Goal: Task Accomplishment & Management: Manage account settings

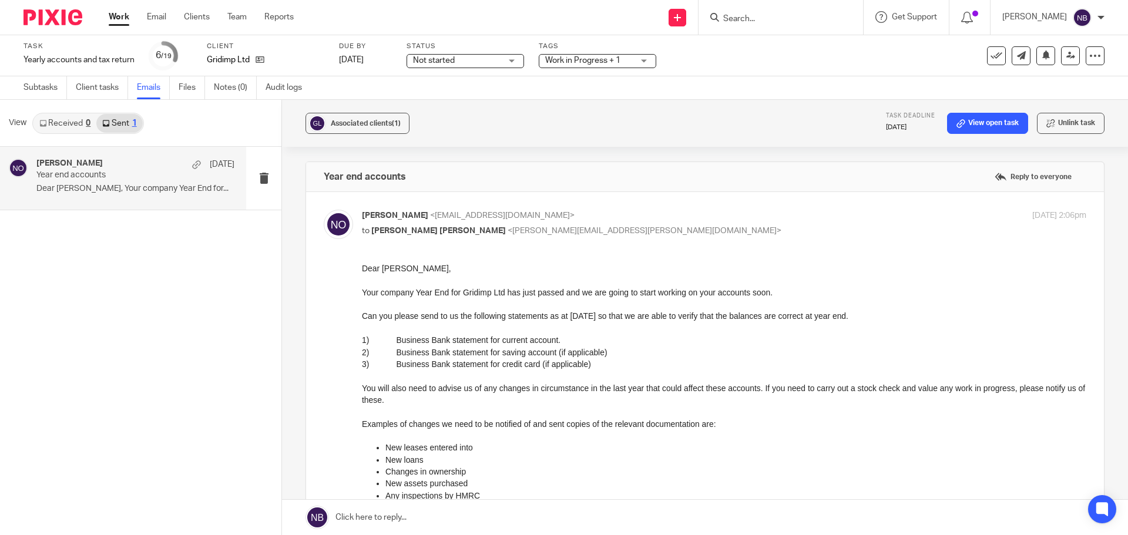
scroll to position [352, 0]
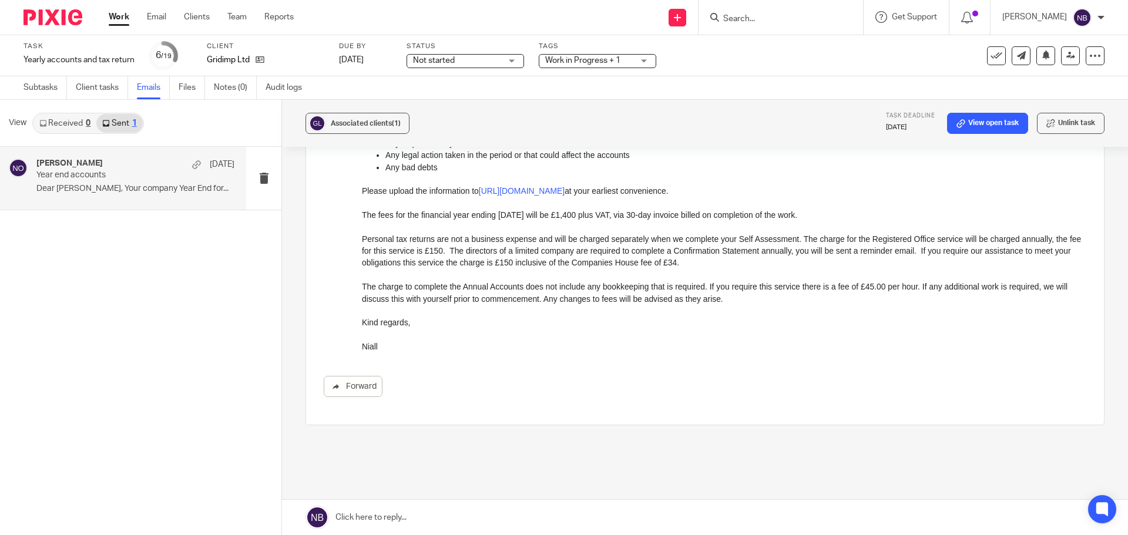
click at [110, 12] on link "Work" at bounding box center [119, 17] width 21 height 12
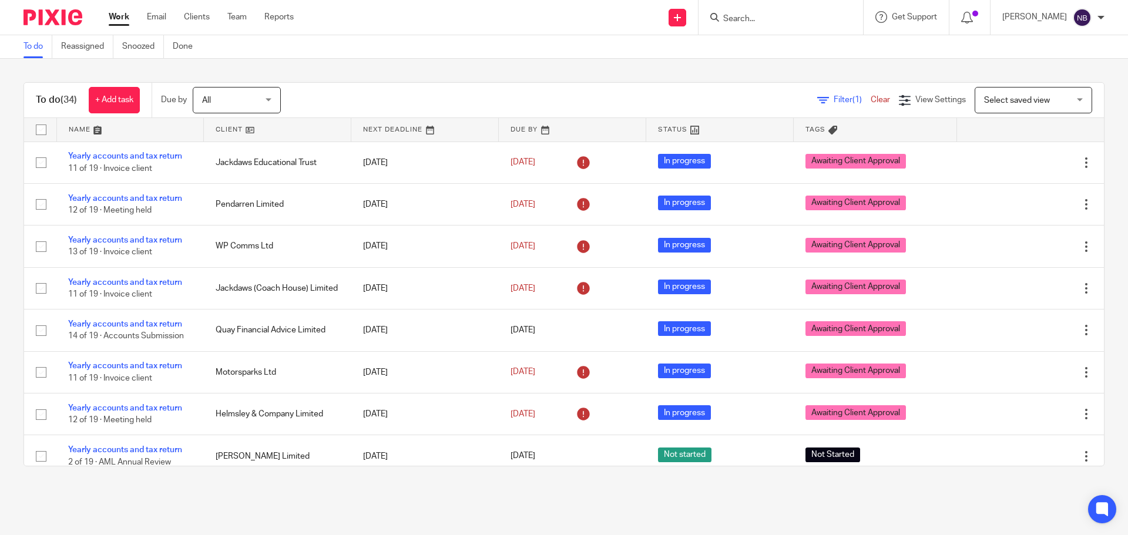
click at [115, 14] on link "Work" at bounding box center [119, 17] width 21 height 12
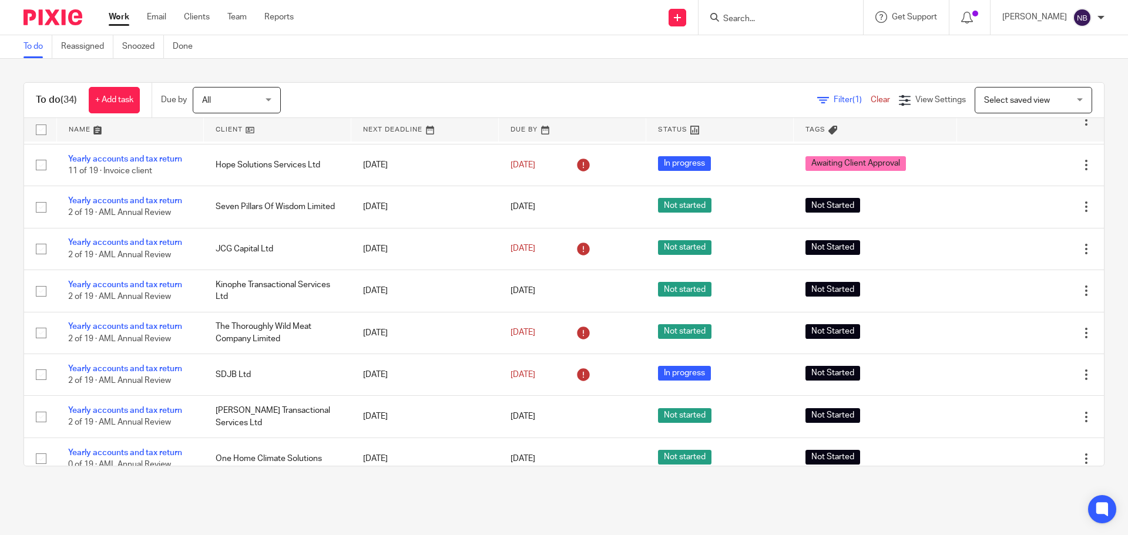
scroll to position [1155, 0]
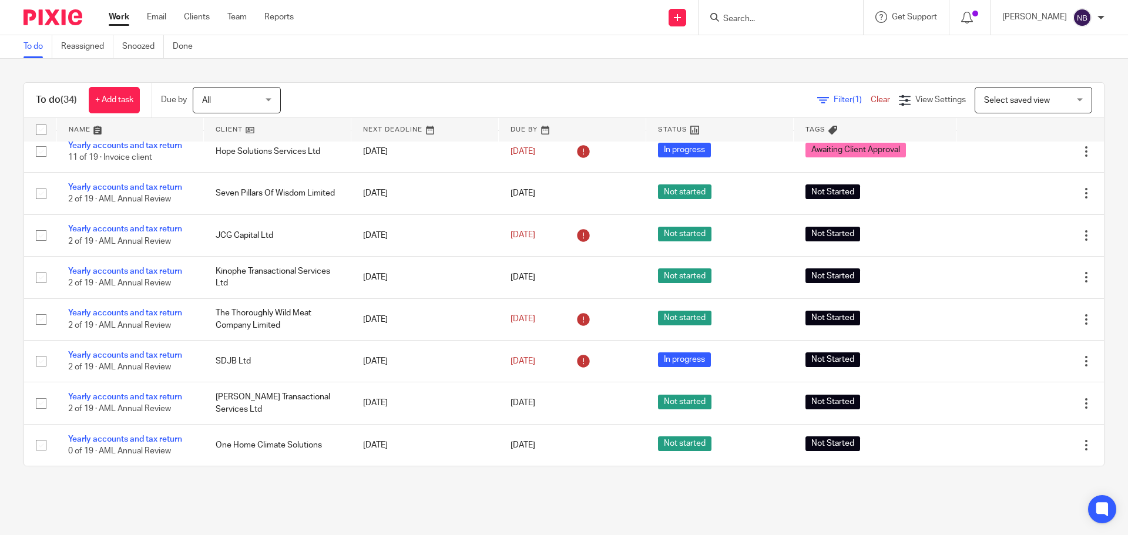
click at [792, 19] on input "Search" at bounding box center [775, 19] width 106 height 11
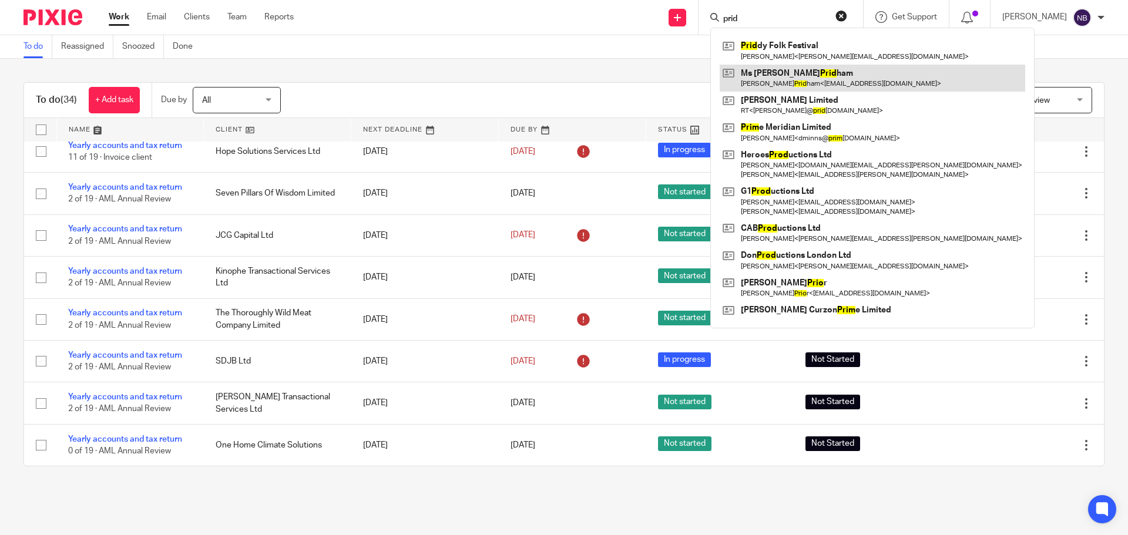
type input "prid"
click at [790, 78] on link at bounding box center [871, 78] width 305 height 27
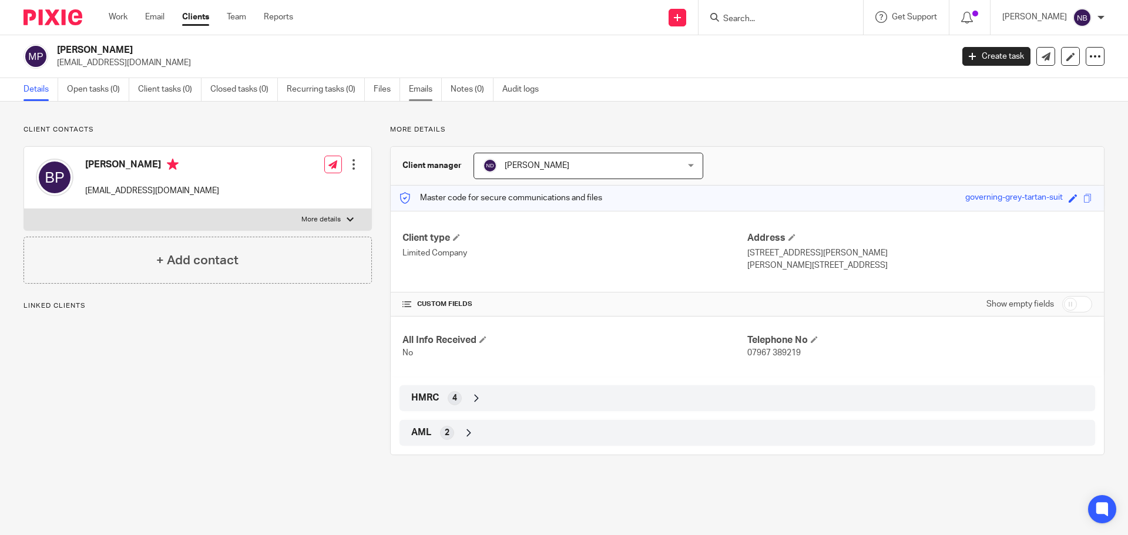
click at [422, 90] on link "Emails" at bounding box center [425, 89] width 33 height 23
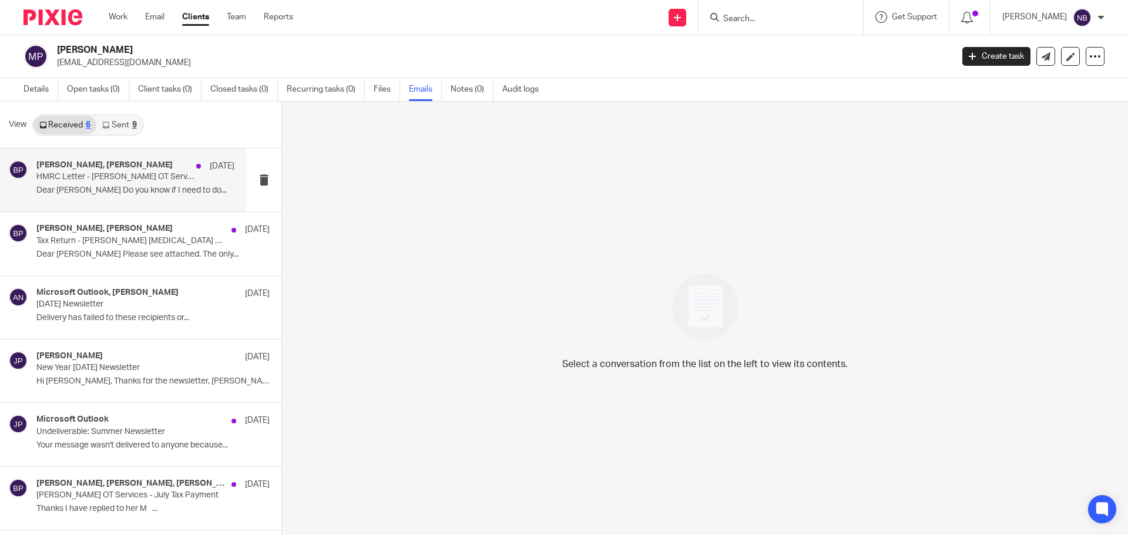
click at [105, 183] on div "Martin Bowe, Bianca Pridham 21 May HMRC Letter - Bianca Pridham OT Services Dea…" at bounding box center [135, 179] width 198 height 39
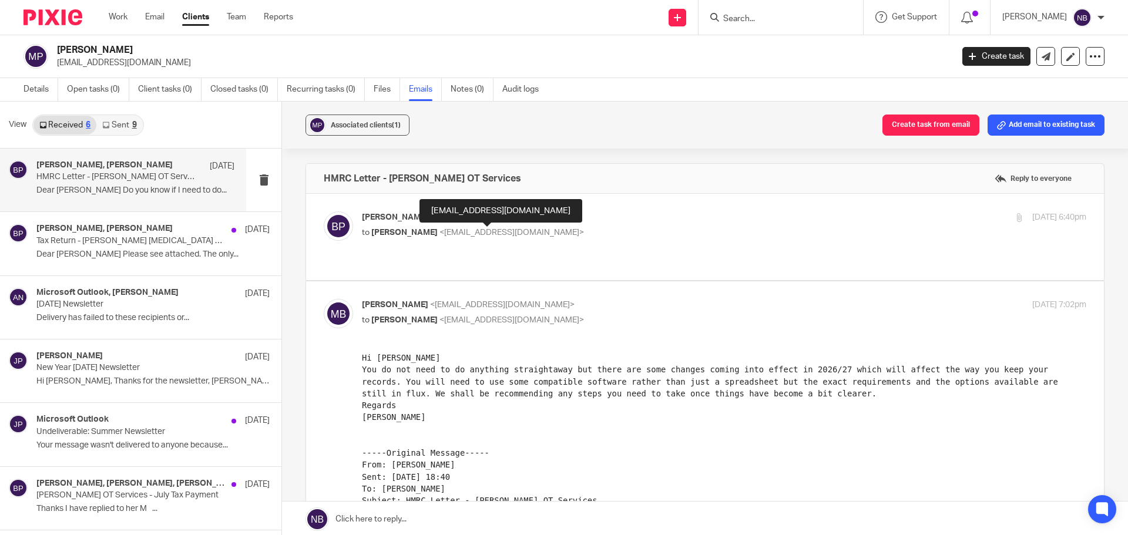
click at [492, 231] on span "<martinbowe@probusinessuk.com>" at bounding box center [511, 232] width 144 height 8
checkbox input "true"
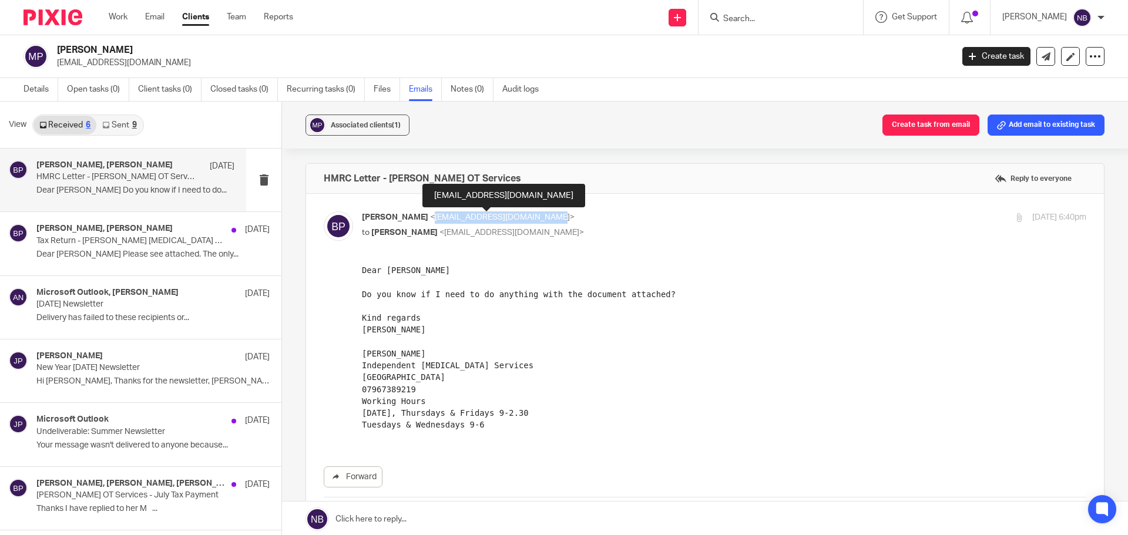
drag, startPoint x: 428, startPoint y: 220, endPoint x: 547, endPoint y: 221, distance: 119.2
click at [547, 221] on span "<biancapridhamot@outlook.com>" at bounding box center [502, 217] width 144 height 8
copy span "biancapridhamot@outlook.com"
click at [95, 88] on link "Open tasks (0)" at bounding box center [98, 89] width 62 height 23
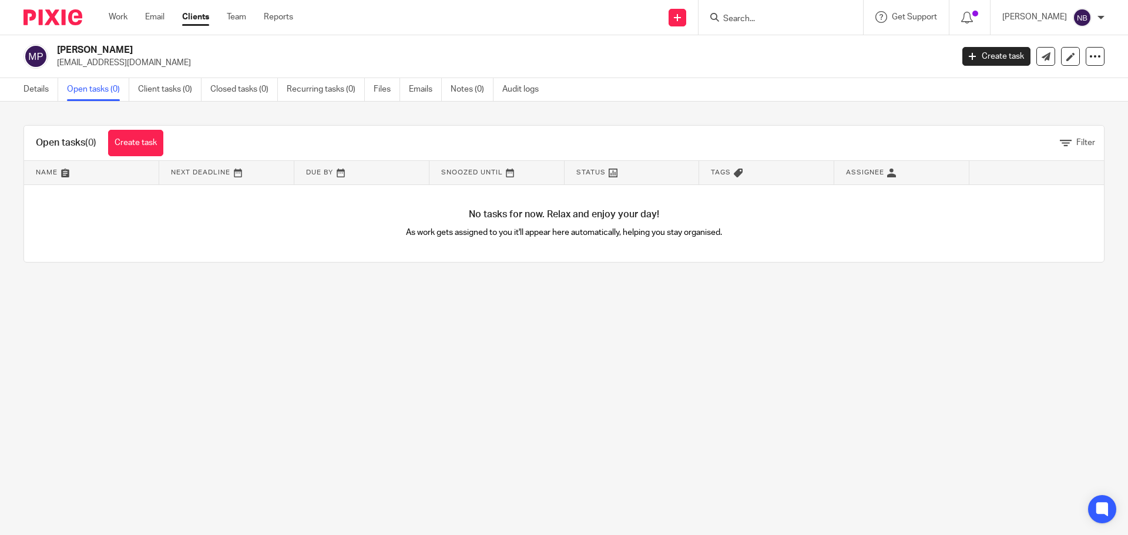
click at [780, 18] on input "Search" at bounding box center [775, 19] width 106 height 11
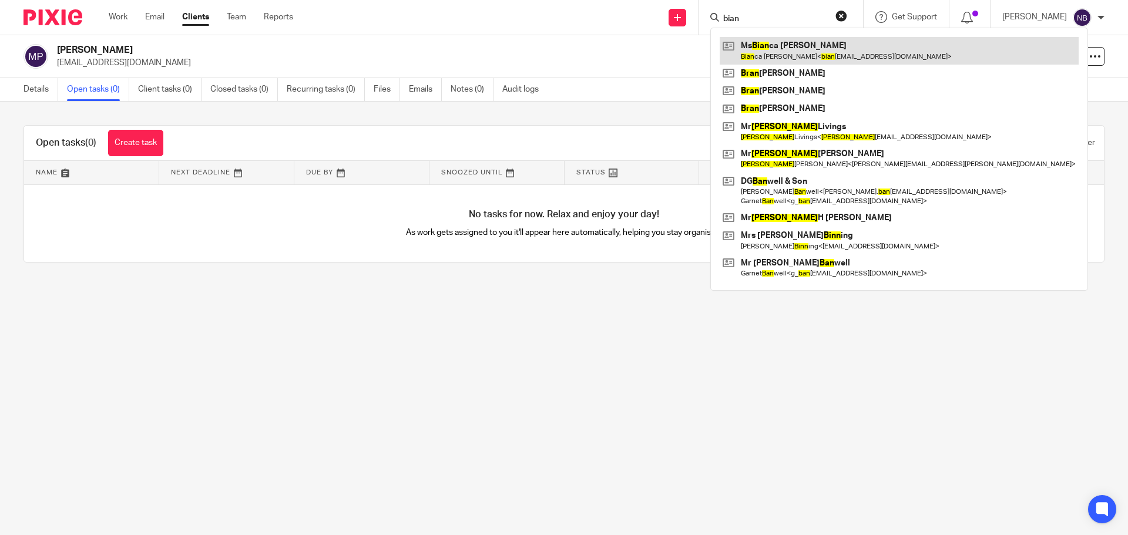
type input "bian"
click at [806, 55] on link at bounding box center [898, 50] width 359 height 27
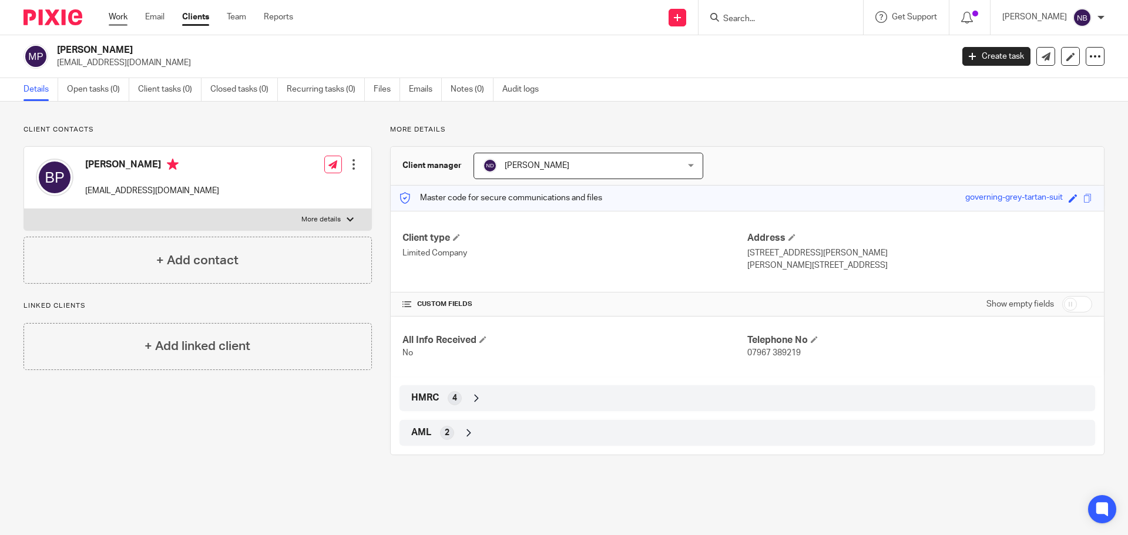
click at [113, 22] on link "Work" at bounding box center [118, 17] width 19 height 12
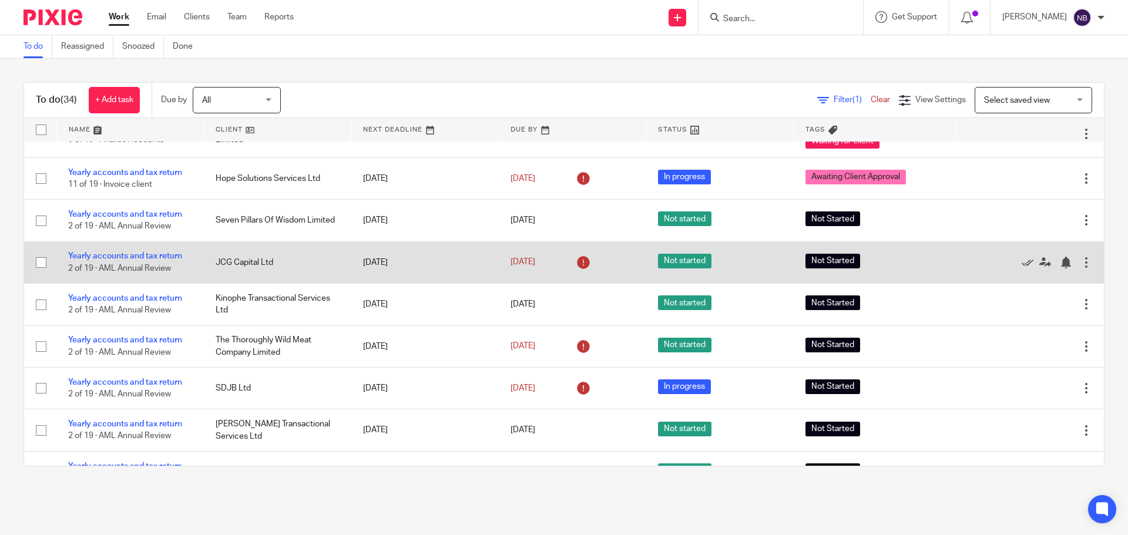
scroll to position [1155, 0]
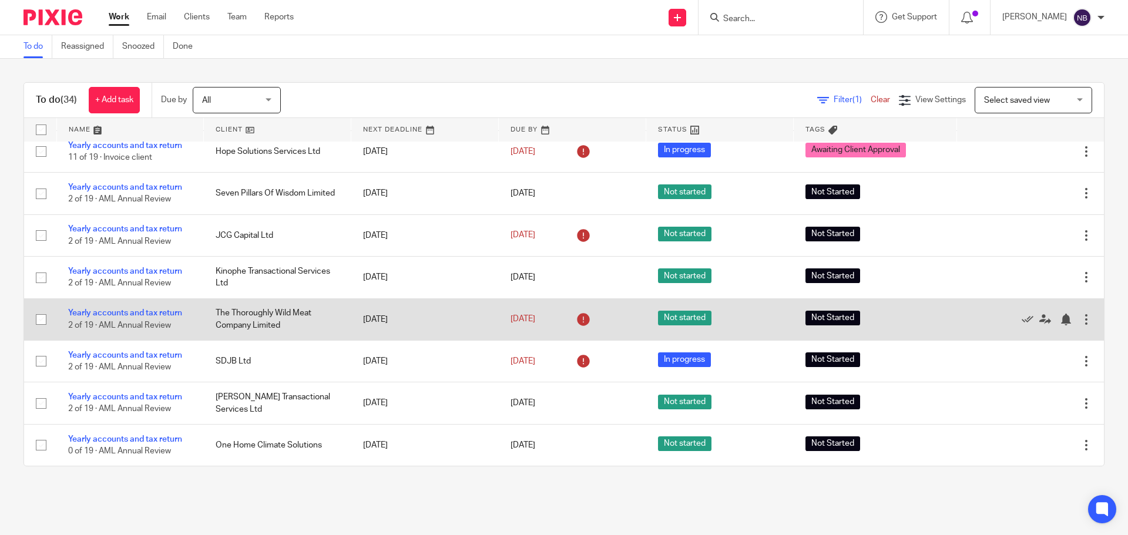
click at [313, 299] on td "The Thoroughly Wild Meat Company Limited" at bounding box center [277, 319] width 147 height 42
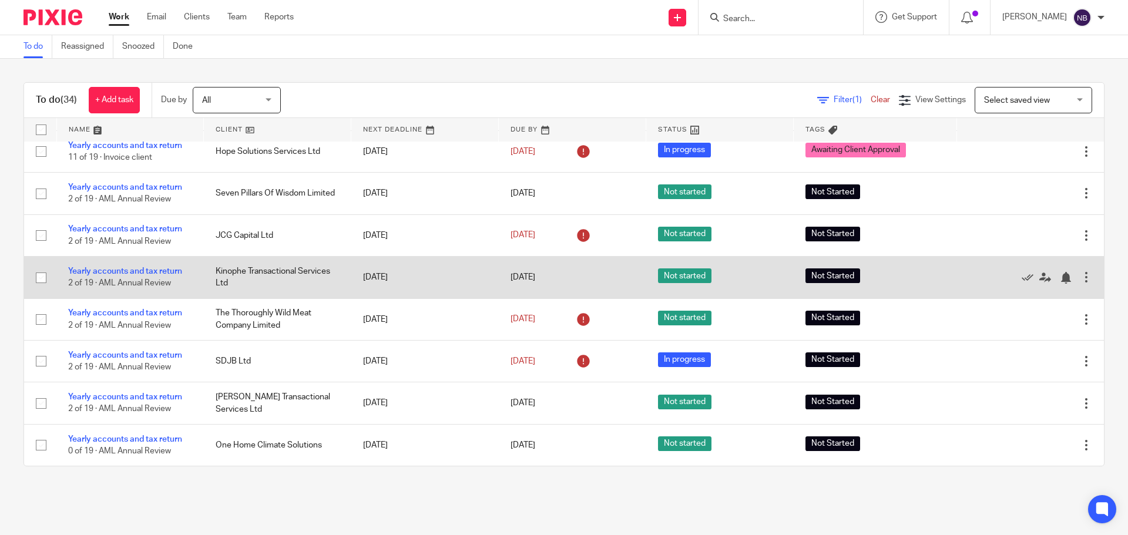
drag, startPoint x: 313, startPoint y: 299, endPoint x: 308, endPoint y: 288, distance: 12.1
click at [308, 288] on td "Kinophe Transactional Services Ltd" at bounding box center [277, 278] width 147 height 42
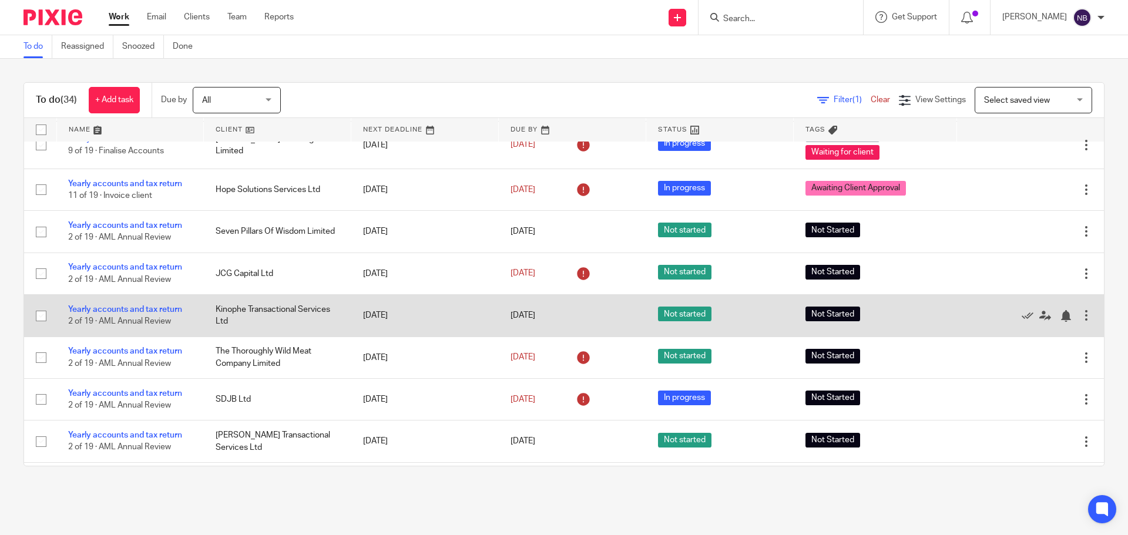
scroll to position [1096, 0]
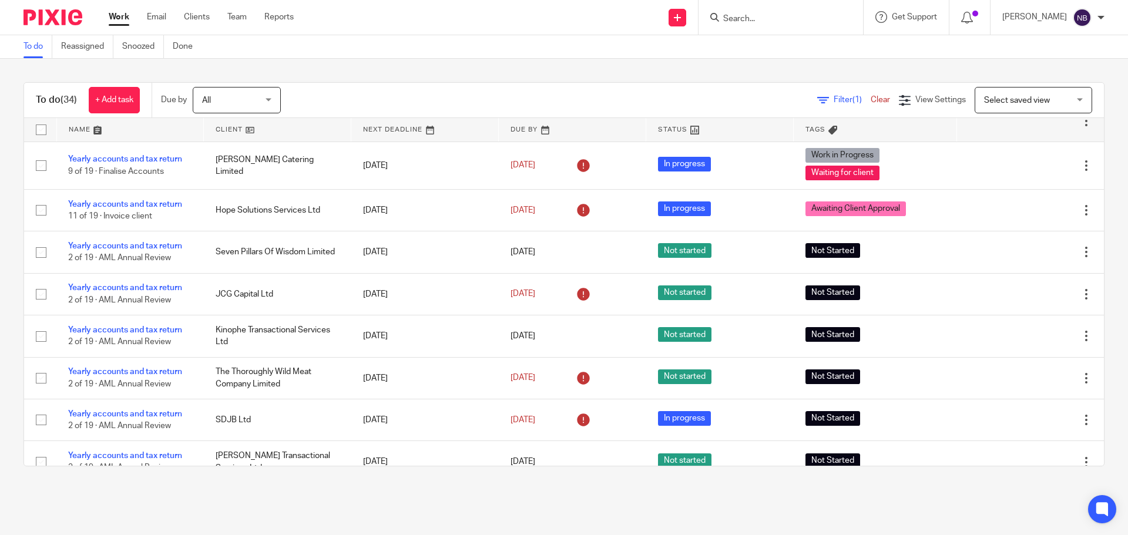
click at [778, 21] on input "Search" at bounding box center [775, 19] width 106 height 11
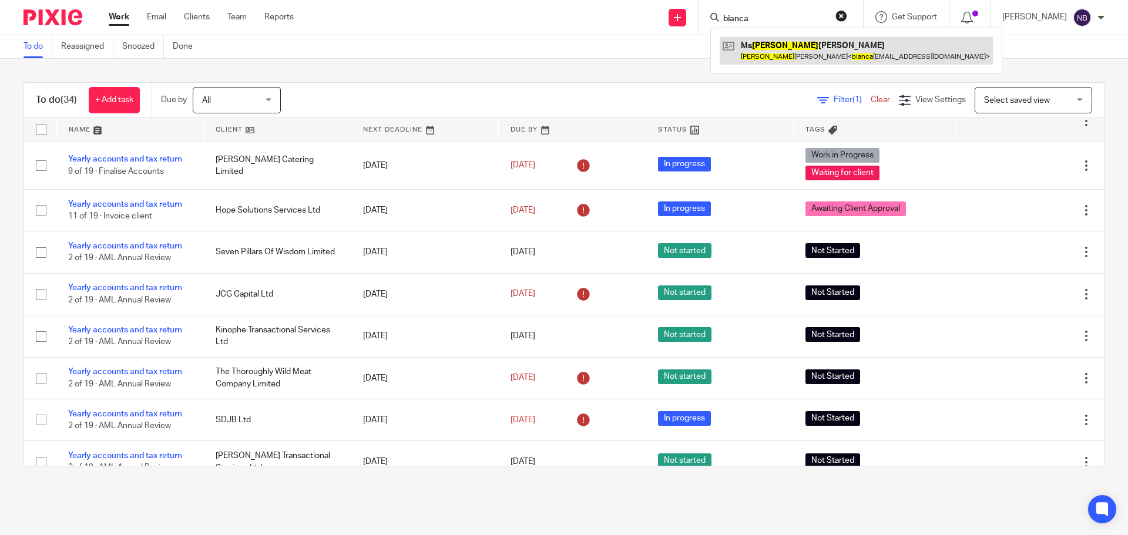
type input "bianca"
click at [812, 43] on link at bounding box center [855, 50] width 273 height 27
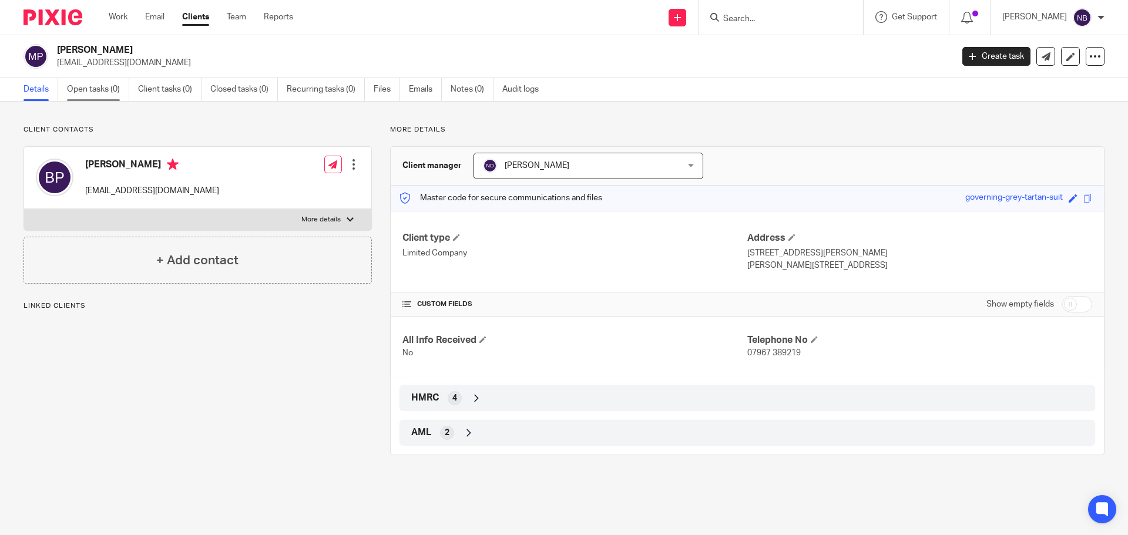
click at [90, 95] on link "Open tasks (0)" at bounding box center [98, 89] width 62 height 23
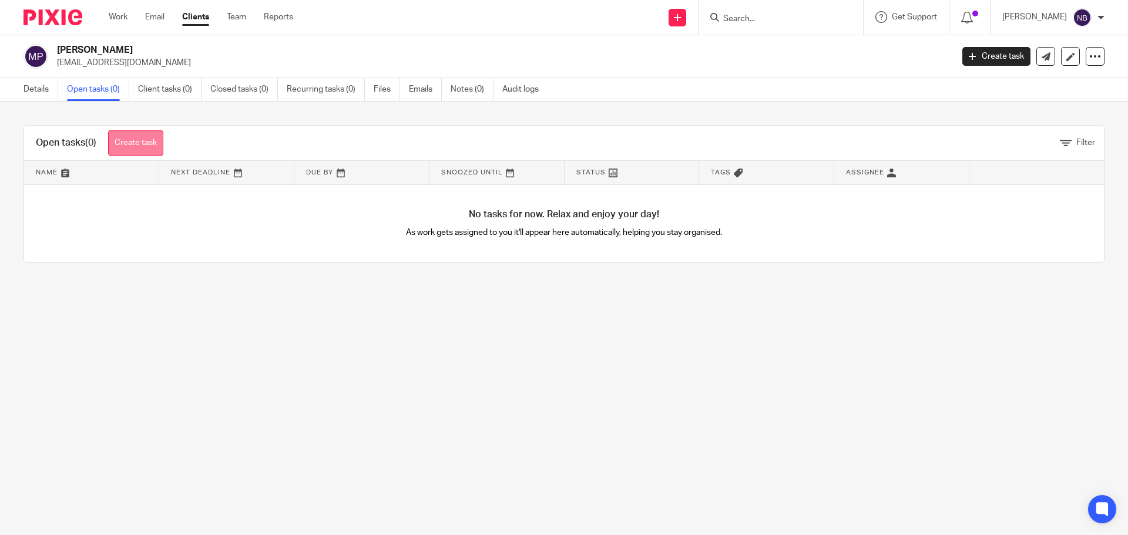
click at [115, 141] on link "Create task" at bounding box center [135, 143] width 55 height 26
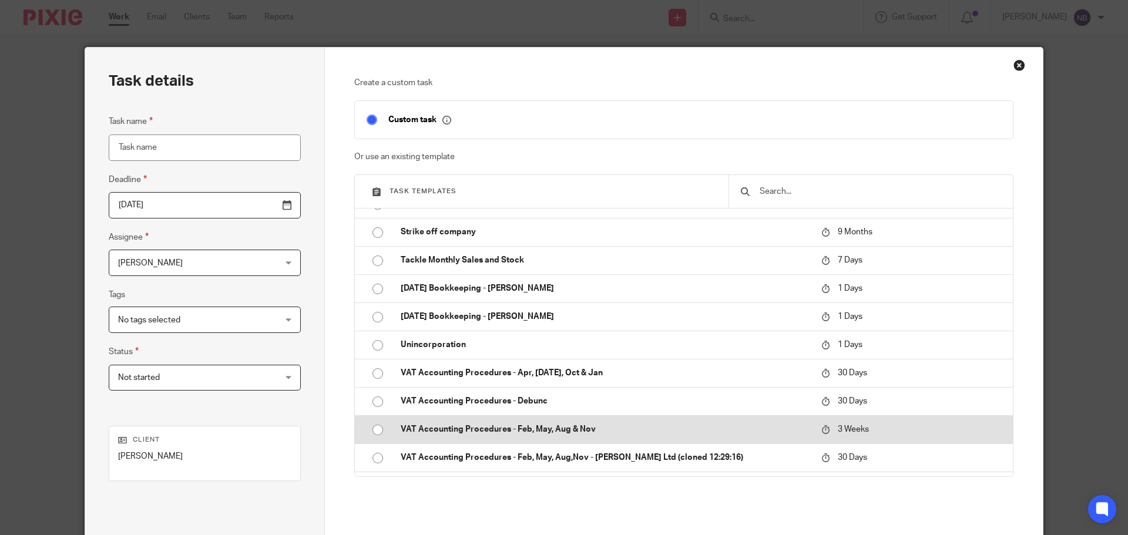
scroll to position [1649, 0]
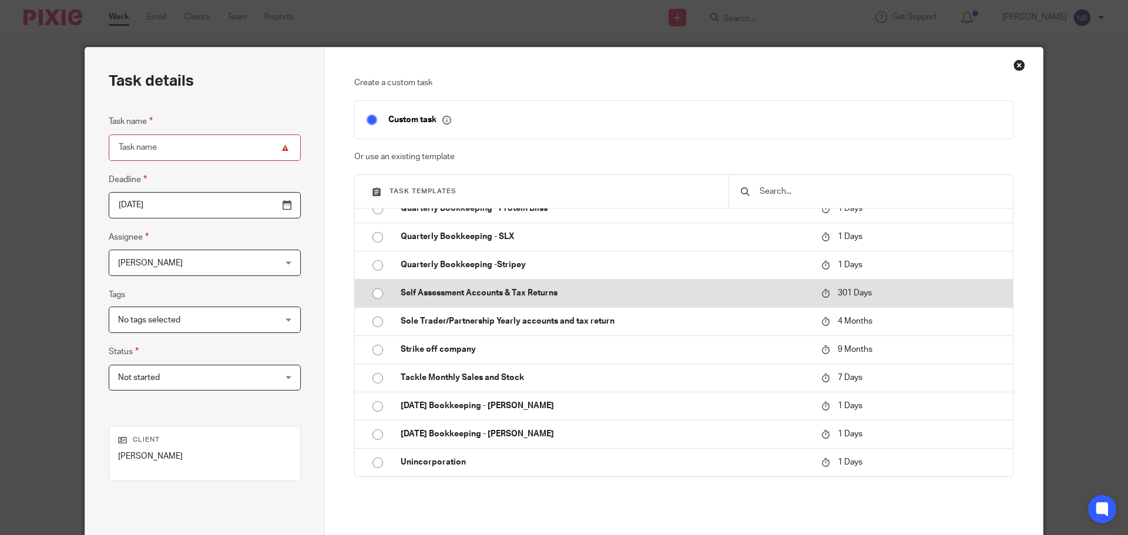
click at [498, 297] on p "Self Assessment Accounts & Tax Returns" at bounding box center [605, 293] width 409 height 12
type input "2026-06-15"
type input "Self Assessment Accounts & Tax Returns"
checkbox input "false"
radio input "true"
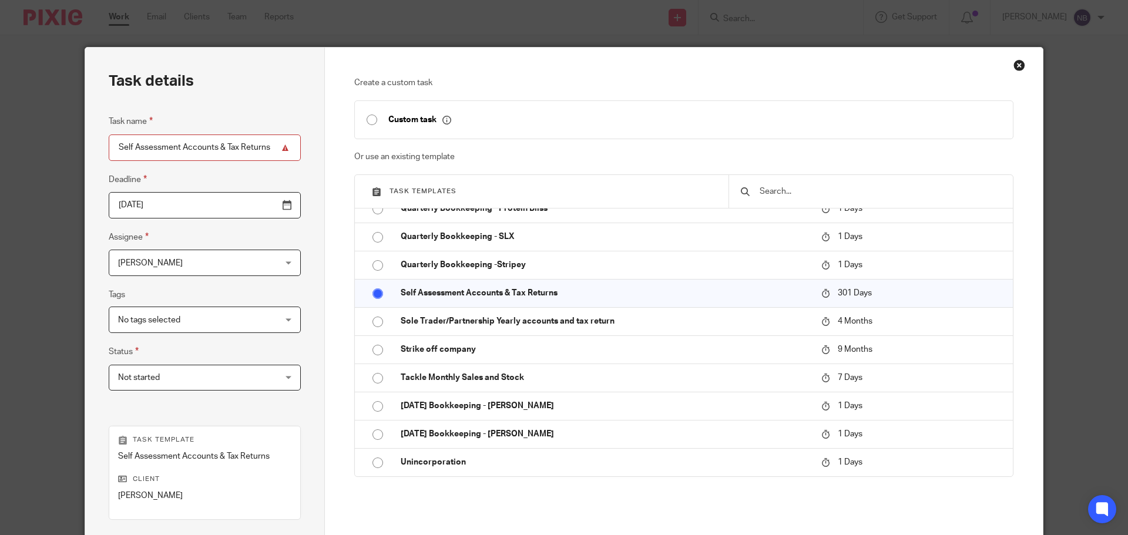
scroll to position [159, 0]
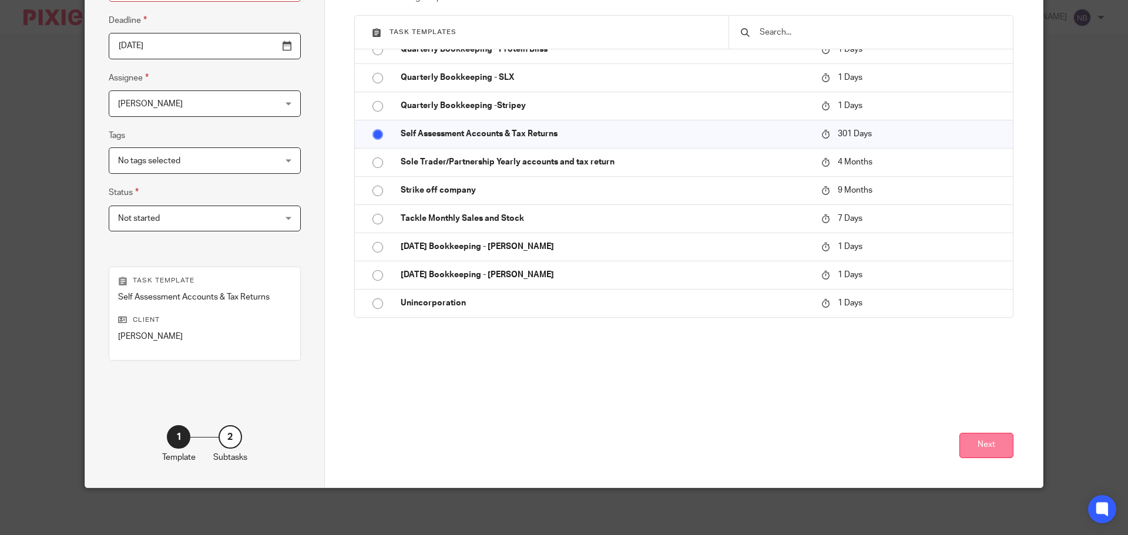
click at [974, 440] on button "Next" at bounding box center [986, 445] width 54 height 25
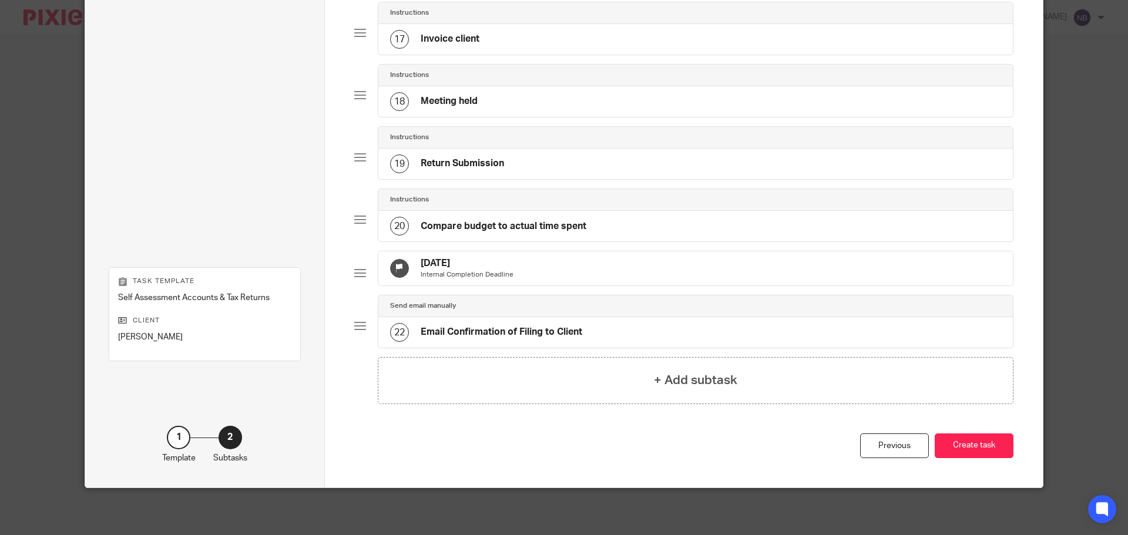
scroll to position [1112, 0]
click at [971, 441] on button "Create task" at bounding box center [973, 445] width 79 height 25
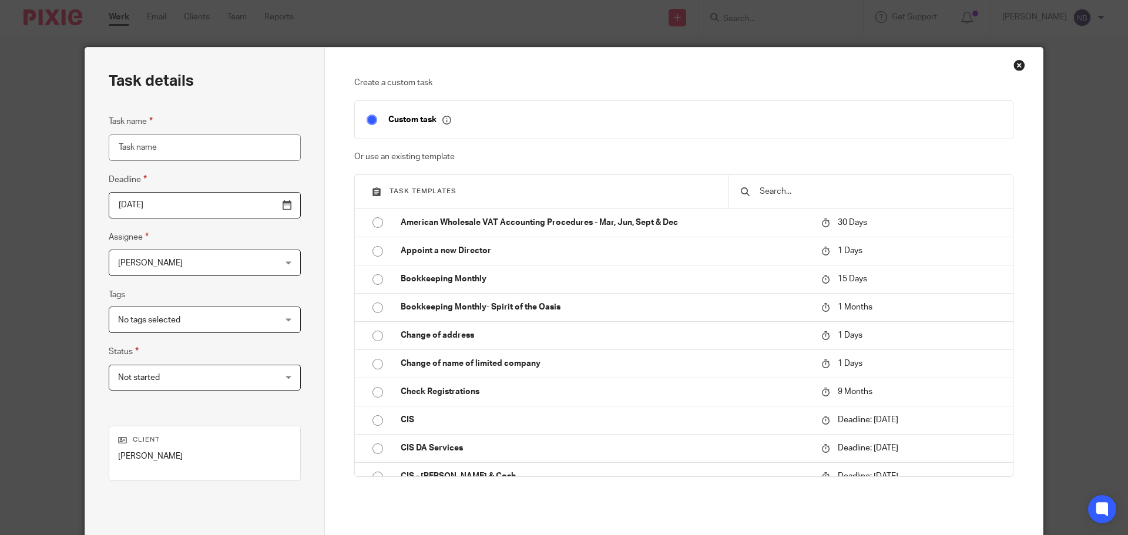
click at [1016, 63] on div "Close this dialog window" at bounding box center [1019, 65] width 12 height 12
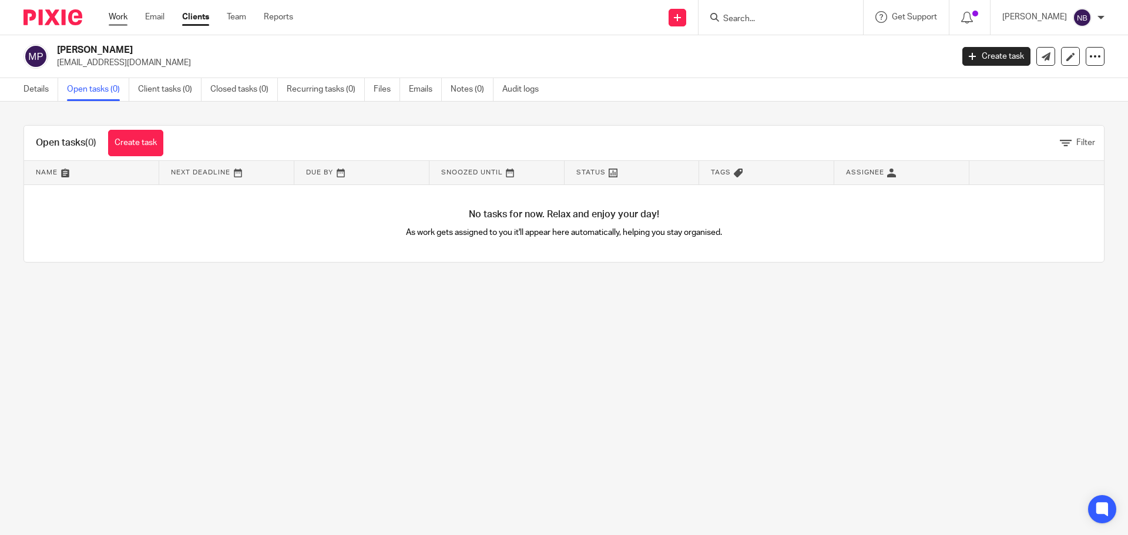
click at [122, 15] on link "Work" at bounding box center [118, 17] width 19 height 12
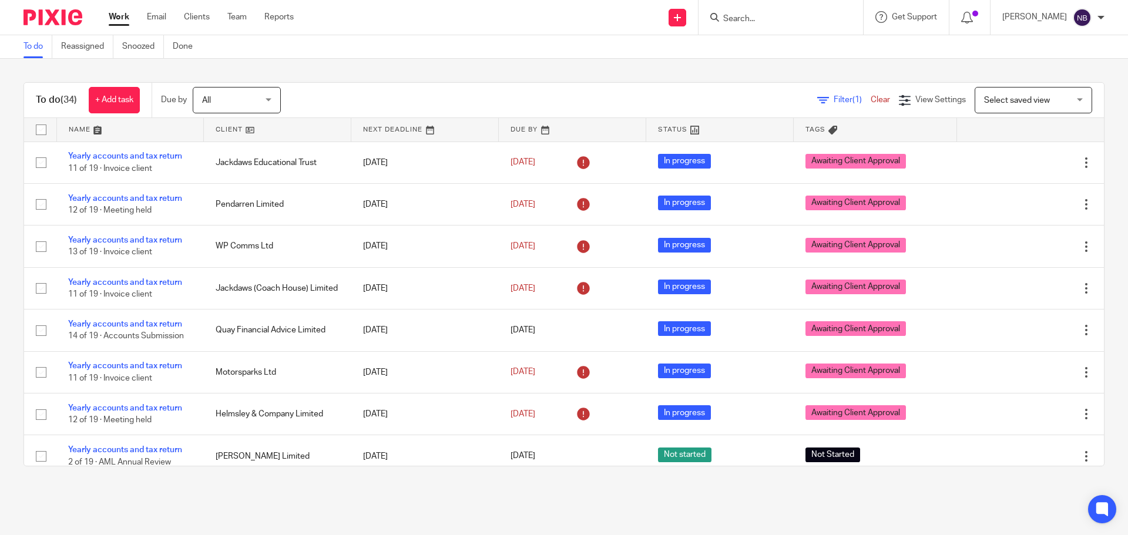
click at [782, 11] on form at bounding box center [784, 17] width 125 height 15
click at [765, 11] on form at bounding box center [784, 17] width 125 height 15
drag, startPoint x: 765, startPoint y: 11, endPoint x: 765, endPoint y: 17, distance: 5.9
click at [765, 12] on form at bounding box center [784, 17] width 125 height 15
click at [763, 18] on input "Search" at bounding box center [775, 19] width 106 height 11
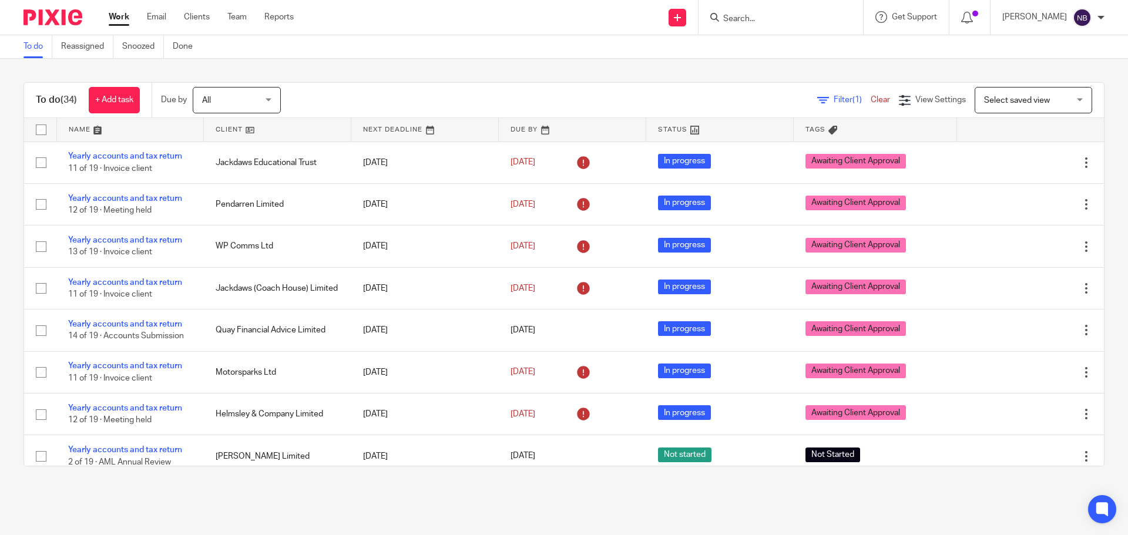
click at [763, 18] on input "Search" at bounding box center [775, 19] width 106 height 11
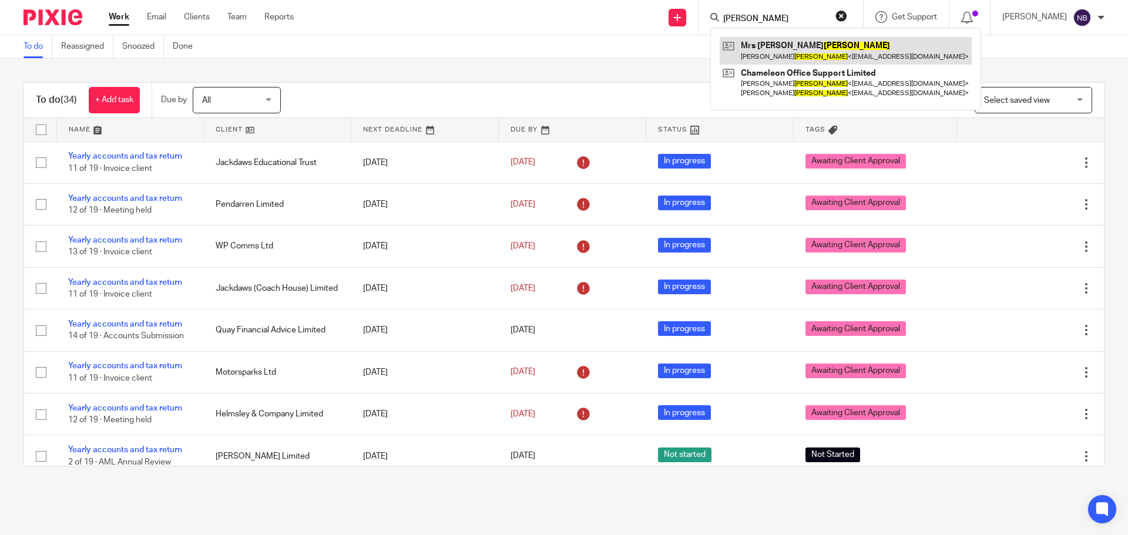
type input "[PERSON_NAME]"
click at [800, 53] on link at bounding box center [845, 50] width 252 height 27
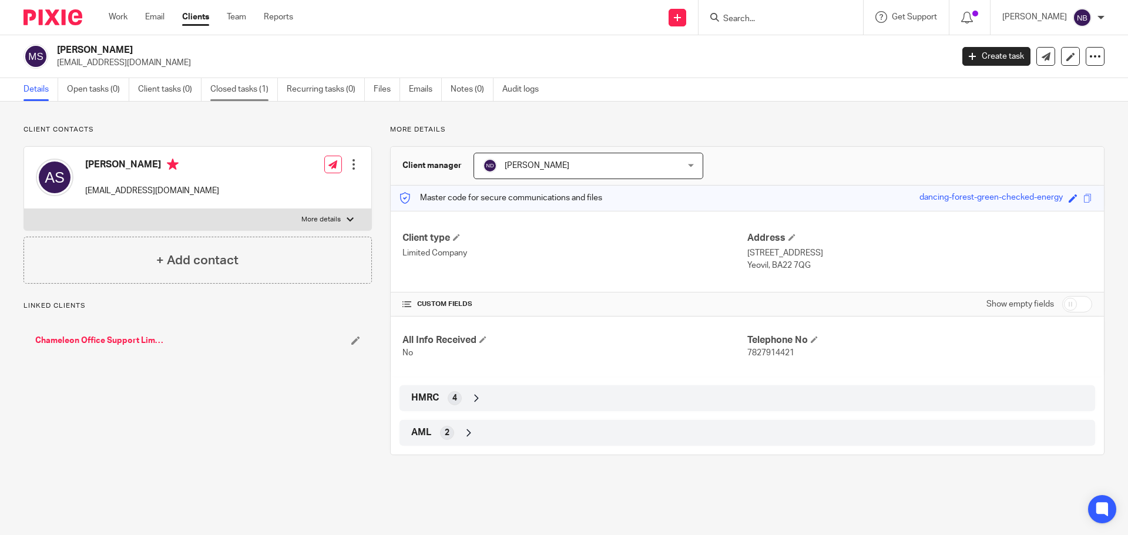
click at [268, 93] on link "Closed tasks (1)" at bounding box center [244, 89] width 68 height 23
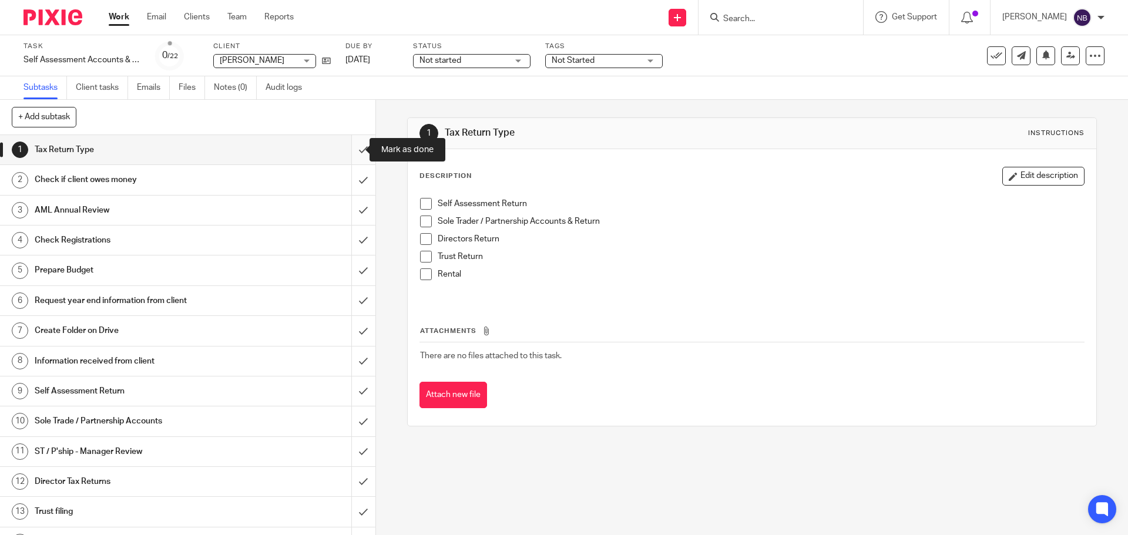
click at [345, 152] on input "submit" at bounding box center [187, 149] width 375 height 29
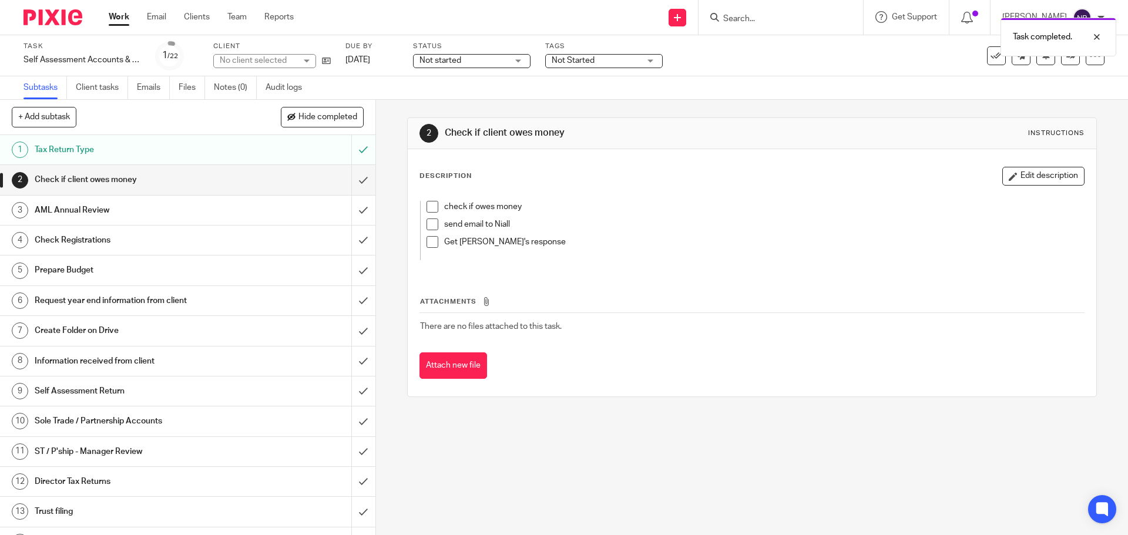
click at [297, 153] on div "Tax Return Type" at bounding box center [187, 150] width 305 height 18
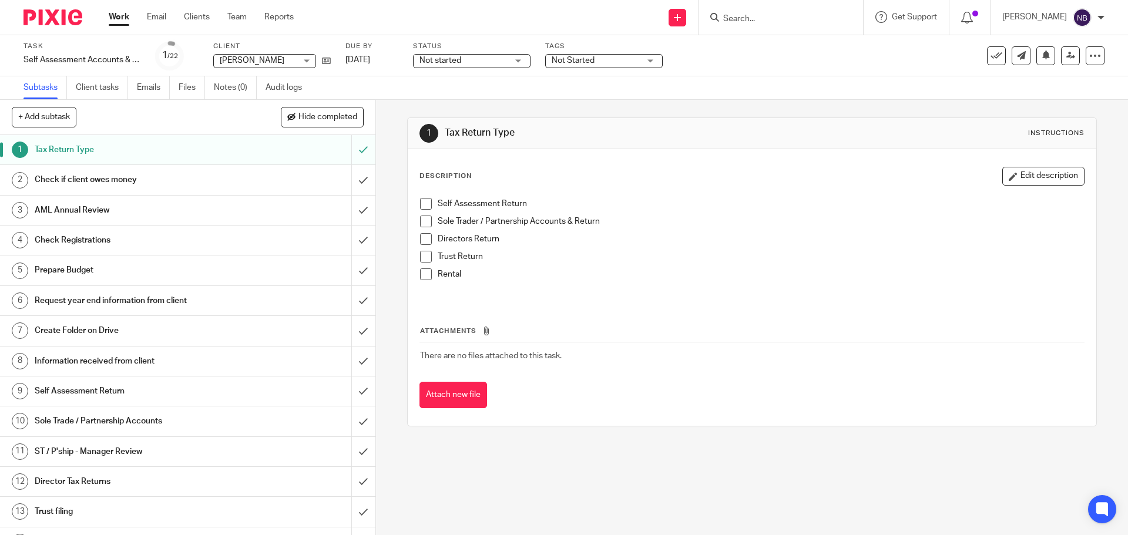
click at [420, 203] on span at bounding box center [426, 204] width 12 height 12
click at [333, 178] on link "2 Check if client owes money" at bounding box center [175, 179] width 351 height 29
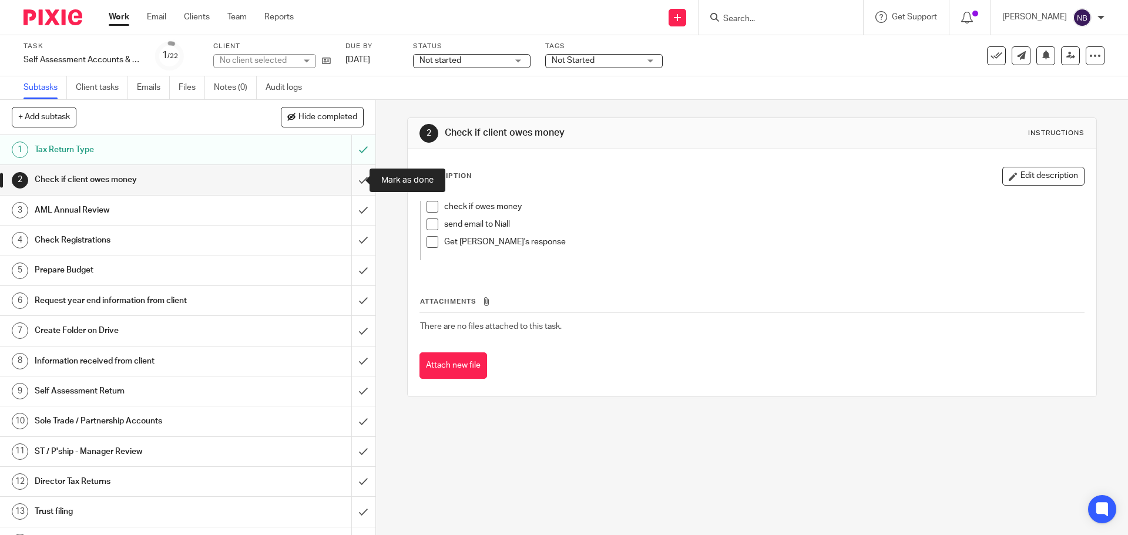
click at [351, 181] on input "submit" at bounding box center [187, 179] width 375 height 29
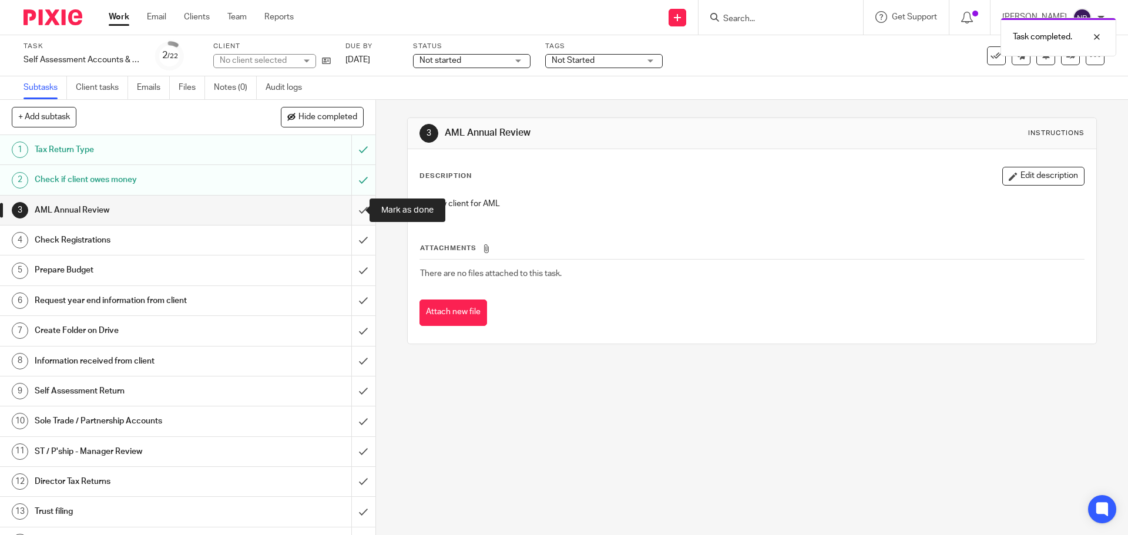
click at [352, 213] on input "submit" at bounding box center [187, 210] width 375 height 29
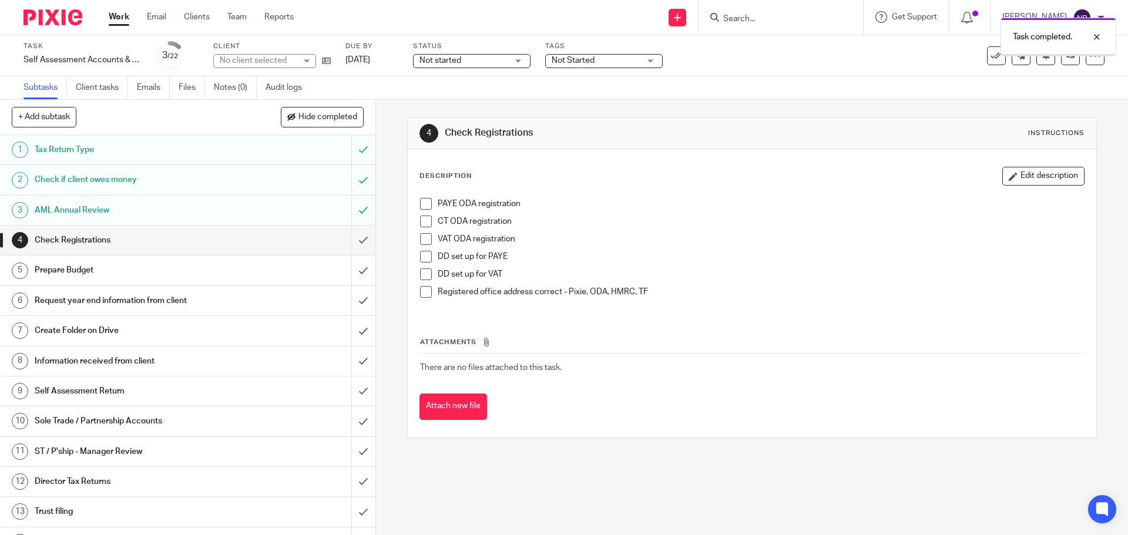
click at [348, 239] on input "submit" at bounding box center [187, 240] width 375 height 29
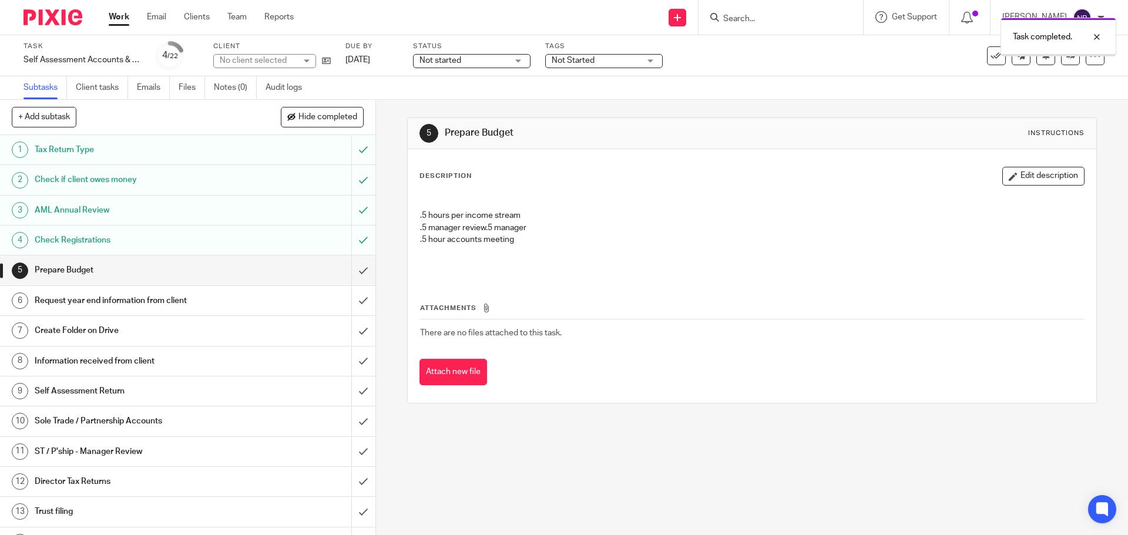
click at [349, 267] on input "submit" at bounding box center [187, 269] width 375 height 29
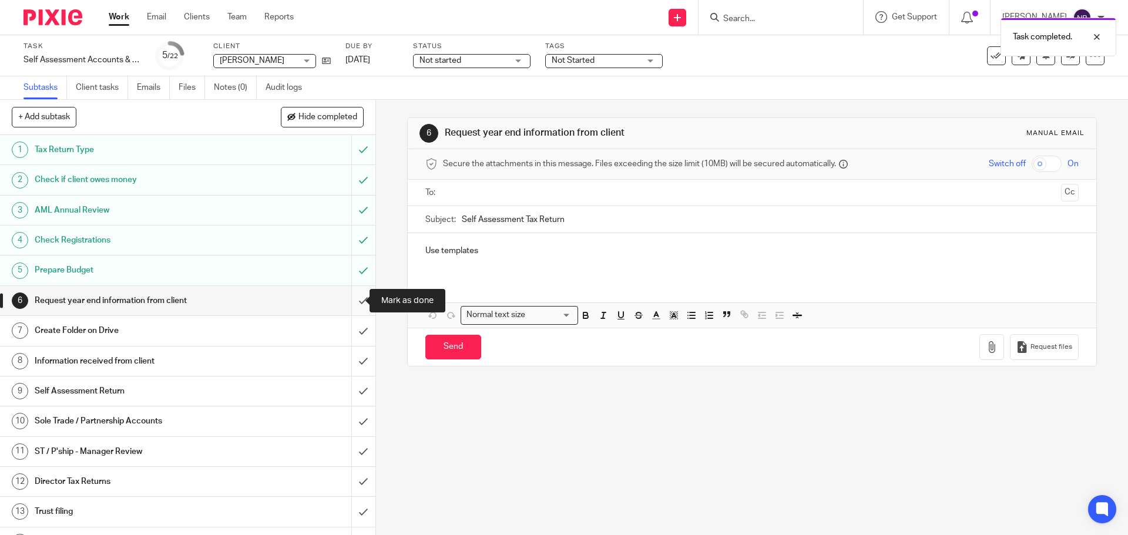
click at [351, 302] on input "submit" at bounding box center [187, 300] width 375 height 29
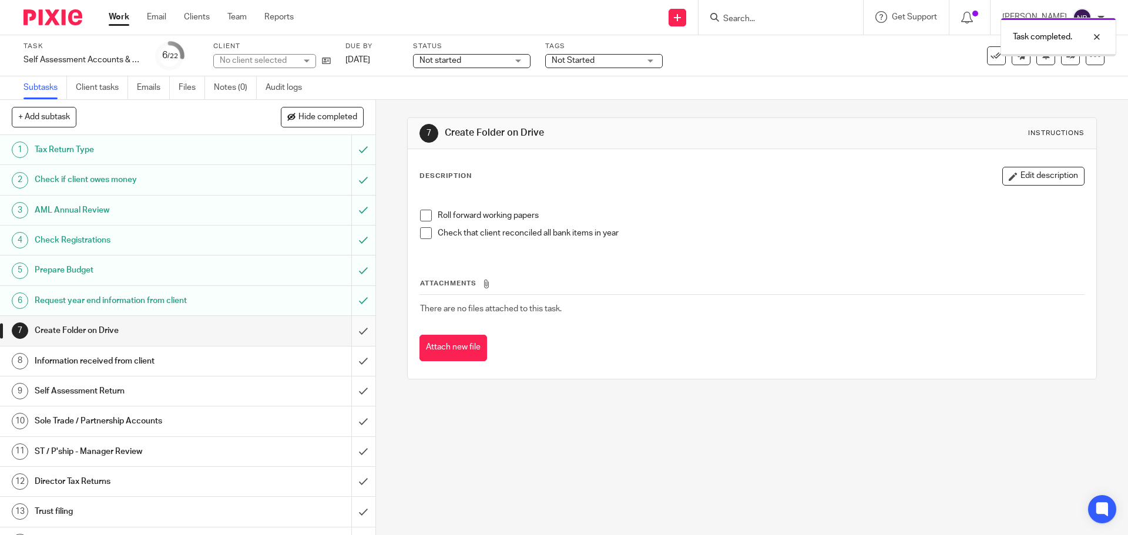
click at [352, 332] on input "submit" at bounding box center [187, 330] width 375 height 29
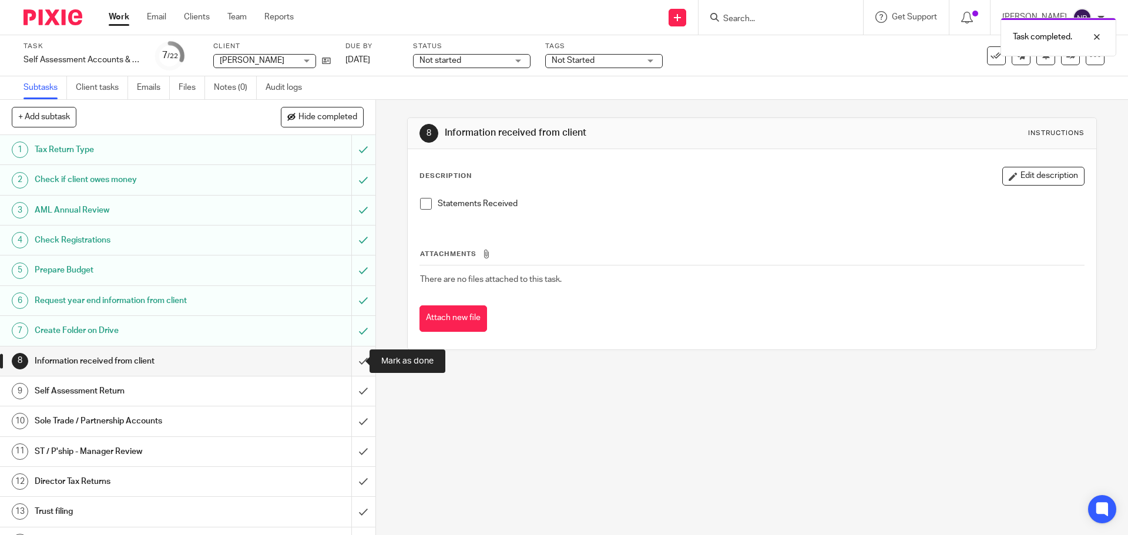
click at [345, 366] on input "submit" at bounding box center [187, 361] width 375 height 29
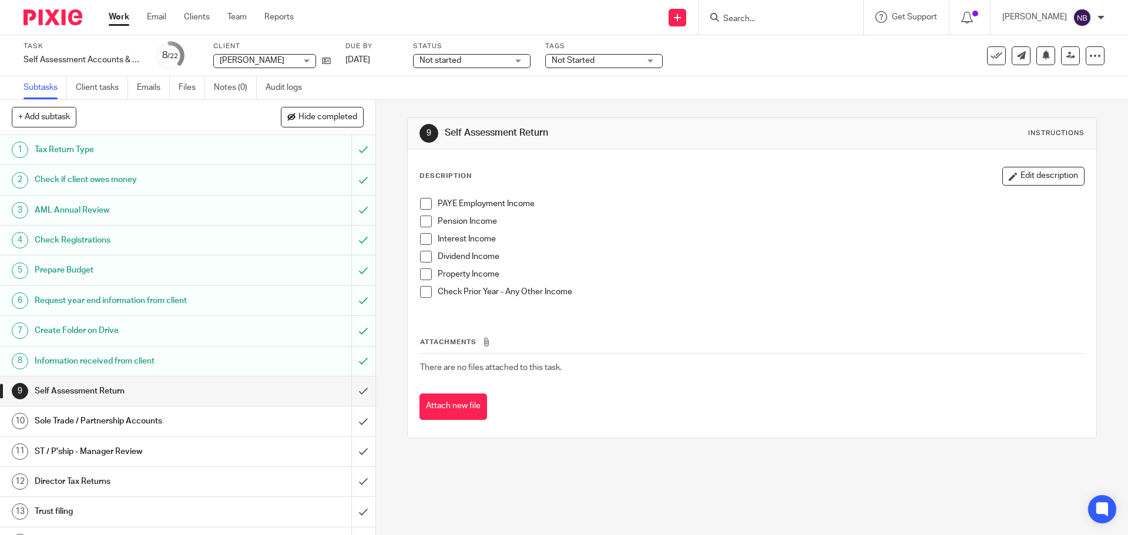
drag, startPoint x: 588, startPoint y: 63, endPoint x: 587, endPoint y: 70, distance: 6.7
click at [588, 63] on span "Not Started" at bounding box center [572, 60] width 43 height 8
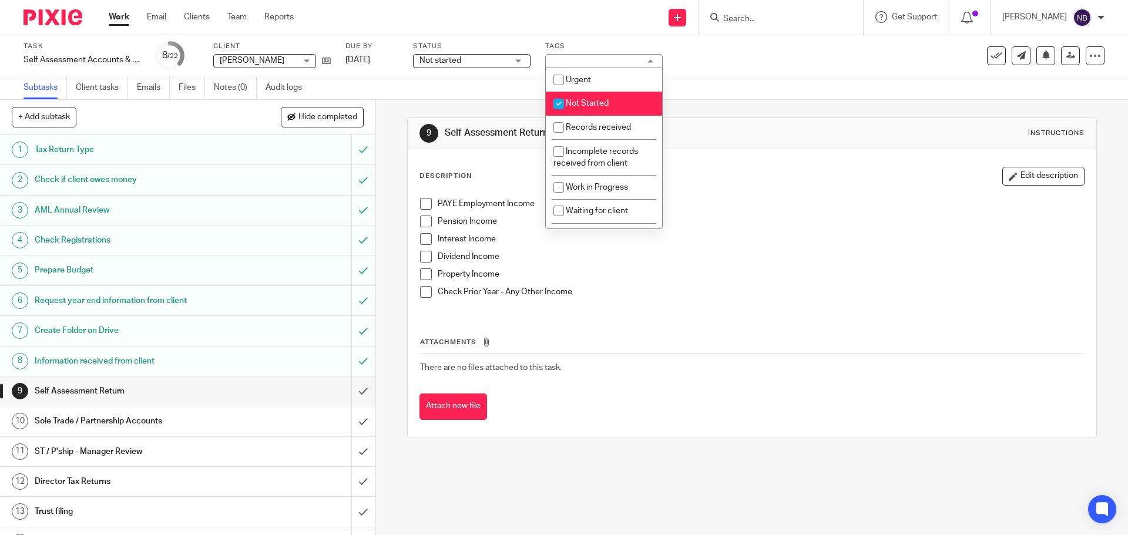
click at [586, 107] on li "Not Started" at bounding box center [604, 104] width 116 height 24
checkbox input "false"
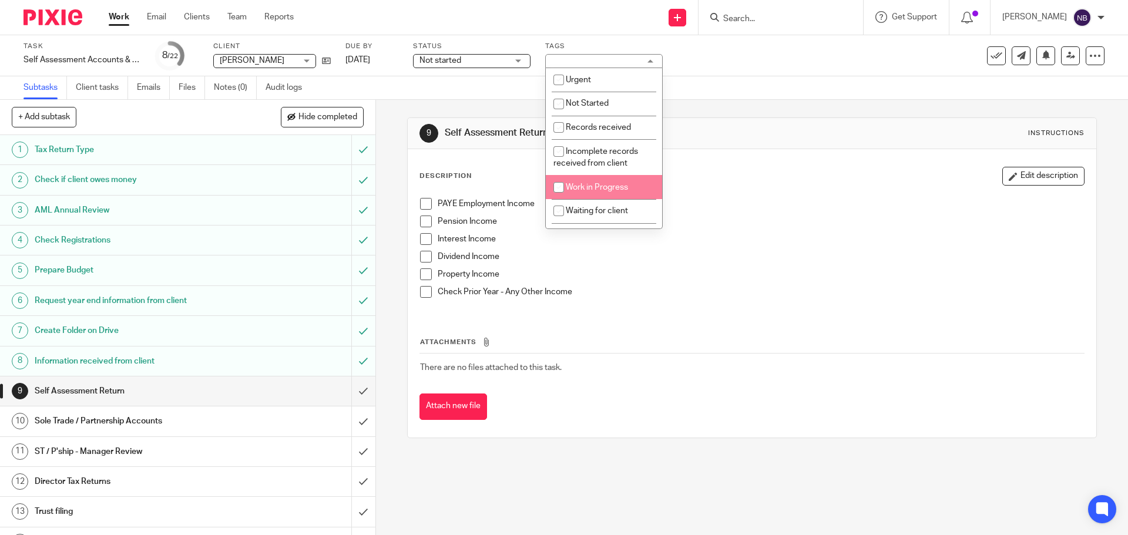
click at [561, 185] on input "checkbox" at bounding box center [558, 187] width 22 height 22
checkbox input "true"
click at [557, 207] on input "checkbox" at bounding box center [558, 211] width 22 height 22
checkbox input "true"
click at [476, 55] on span "Not started" at bounding box center [463, 61] width 88 height 12
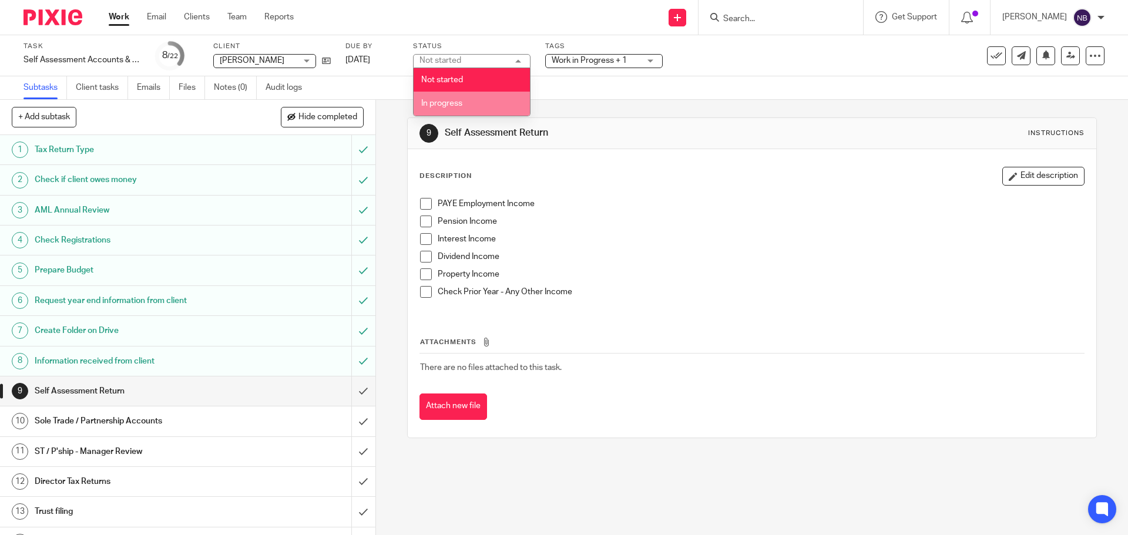
click at [460, 101] on span "In progress" at bounding box center [441, 103] width 41 height 8
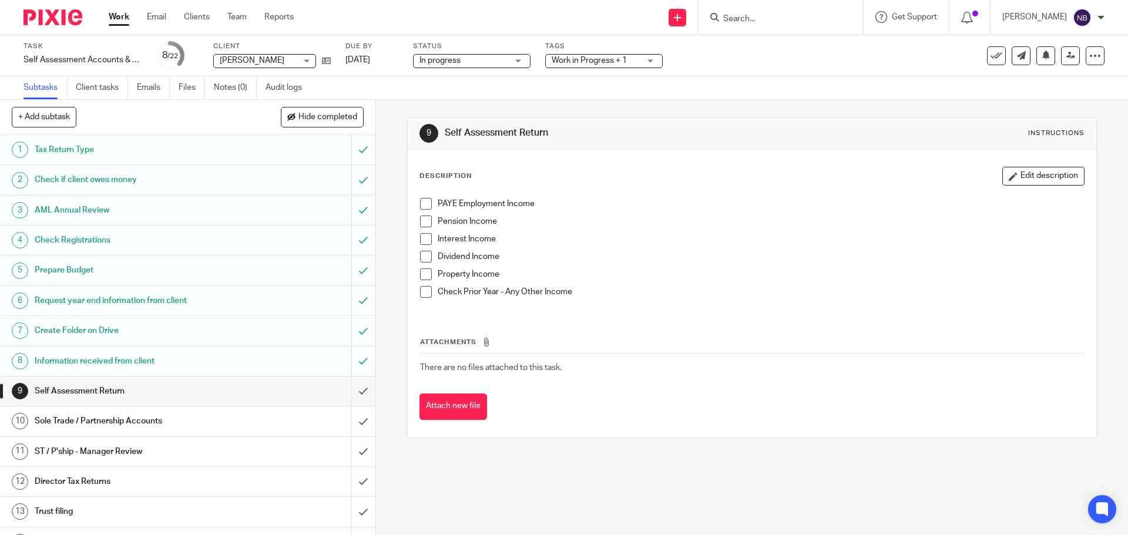
click at [618, 108] on div "9 Self Assessment Return Instructions Description Edit description PAYE Employm…" at bounding box center [751, 278] width 689 height 356
click at [123, 15] on link "Work" at bounding box center [119, 17] width 21 height 12
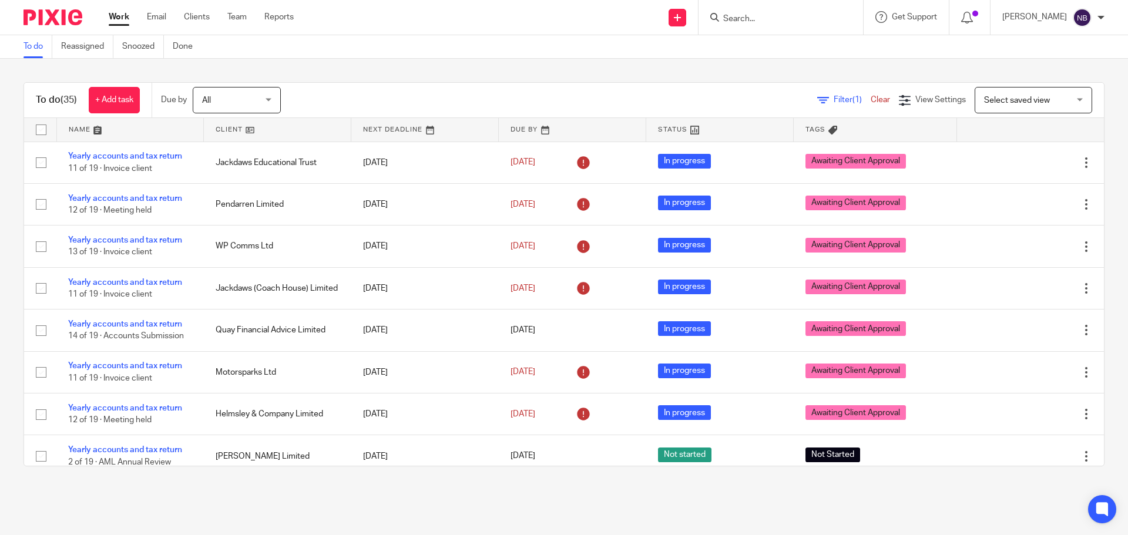
click at [583, 85] on div "To do (35) + Add task Due by All All Today Tomorrow This week Next week This mo…" at bounding box center [563, 100] width 1079 height 35
click at [567, 80] on div "To do (35) + Add task Due by All All Today Tomorrow This week Next week This mo…" at bounding box center [564, 274] width 1128 height 431
drag, startPoint x: 567, startPoint y: 80, endPoint x: 525, endPoint y: 73, distance: 42.3
click at [525, 73] on div "To do (35) + Add task Due by All All Today Tomorrow This week Next week This mo…" at bounding box center [564, 274] width 1128 height 431
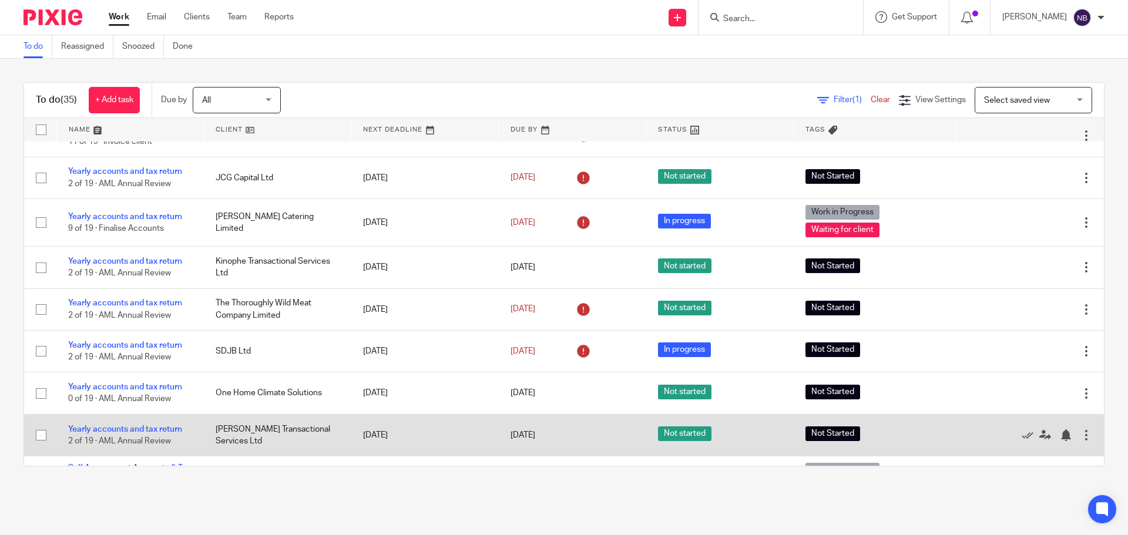
scroll to position [1144, 0]
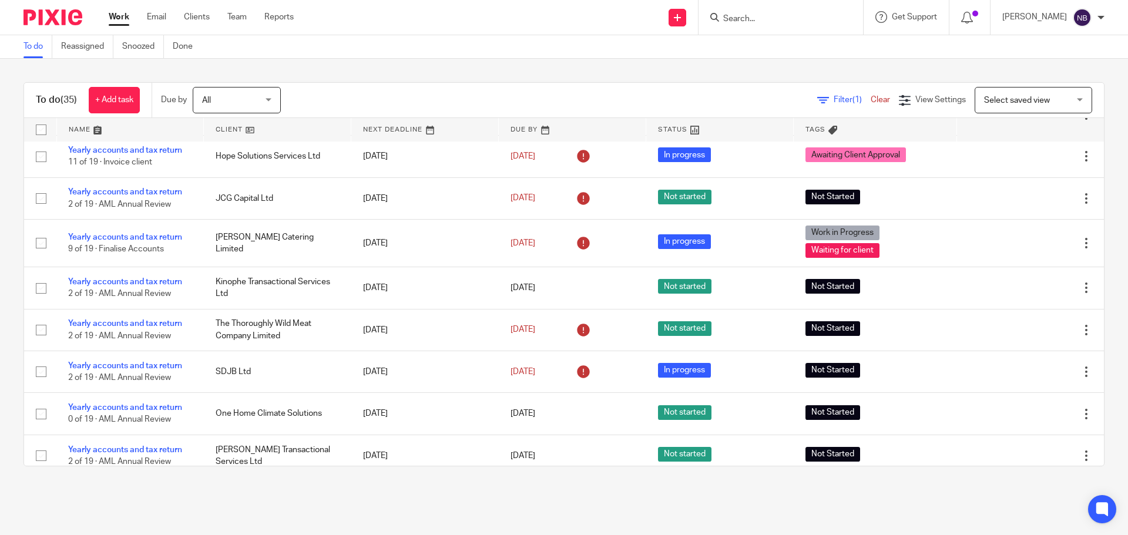
drag, startPoint x: 624, startPoint y: 70, endPoint x: 587, endPoint y: 69, distance: 37.0
click at [587, 69] on div "To do (35) + Add task Due by All All Today Tomorrow This week Next week This mo…" at bounding box center [564, 274] width 1128 height 431
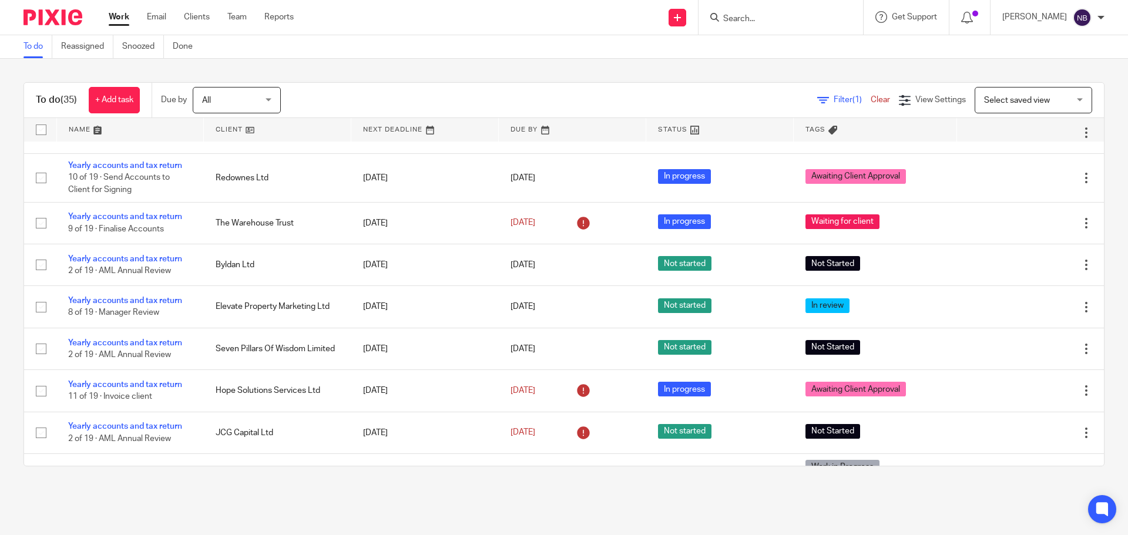
scroll to position [909, 0]
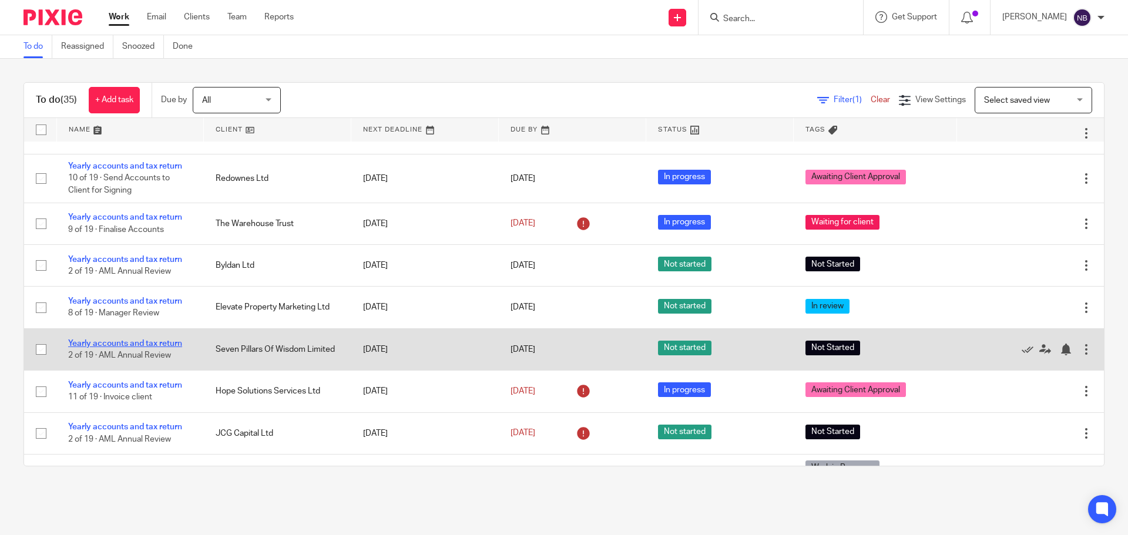
click at [153, 344] on link "Yearly accounts and tax return" at bounding box center [125, 343] width 114 height 8
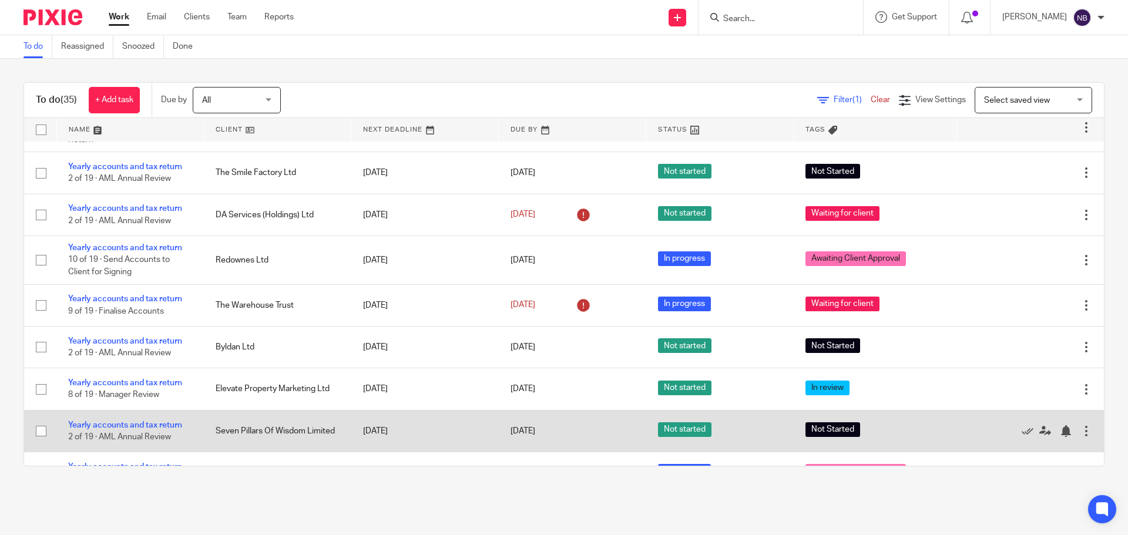
scroll to position [792, 0]
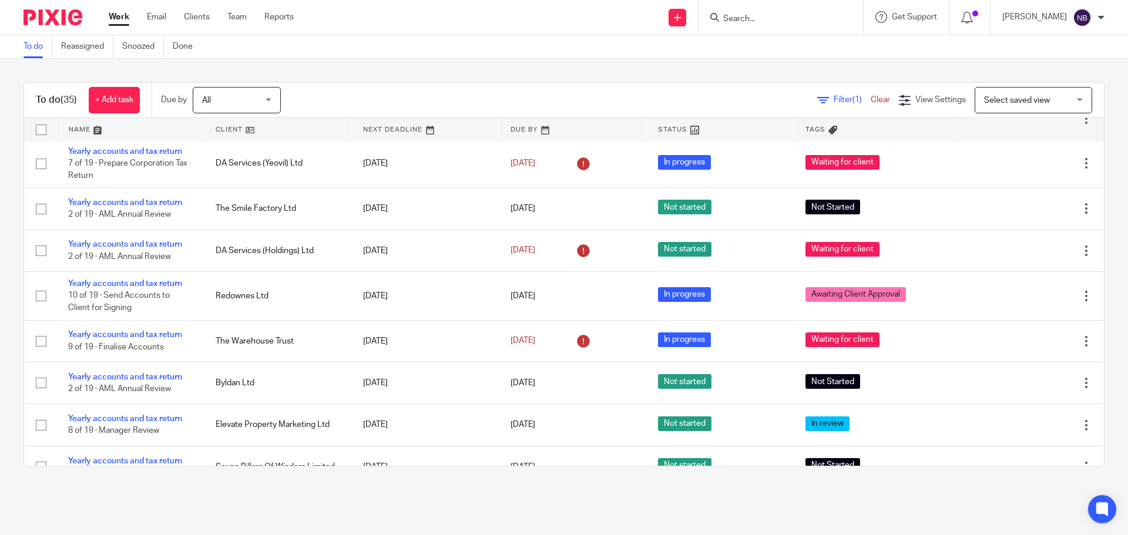
click at [759, 16] on input "Search" at bounding box center [775, 19] width 106 height 11
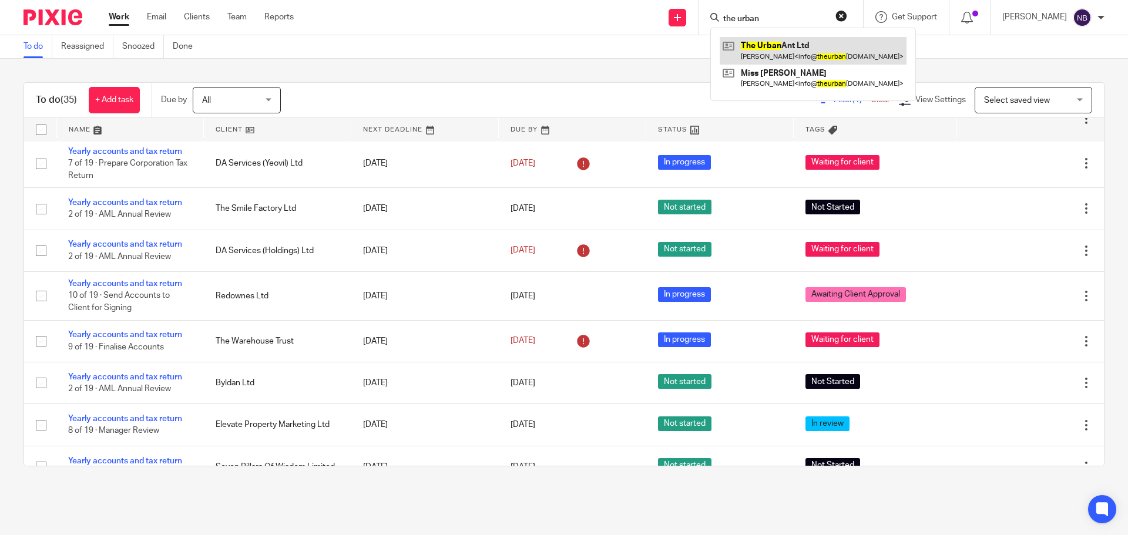
type input "the urban"
click at [788, 53] on link at bounding box center [812, 50] width 187 height 27
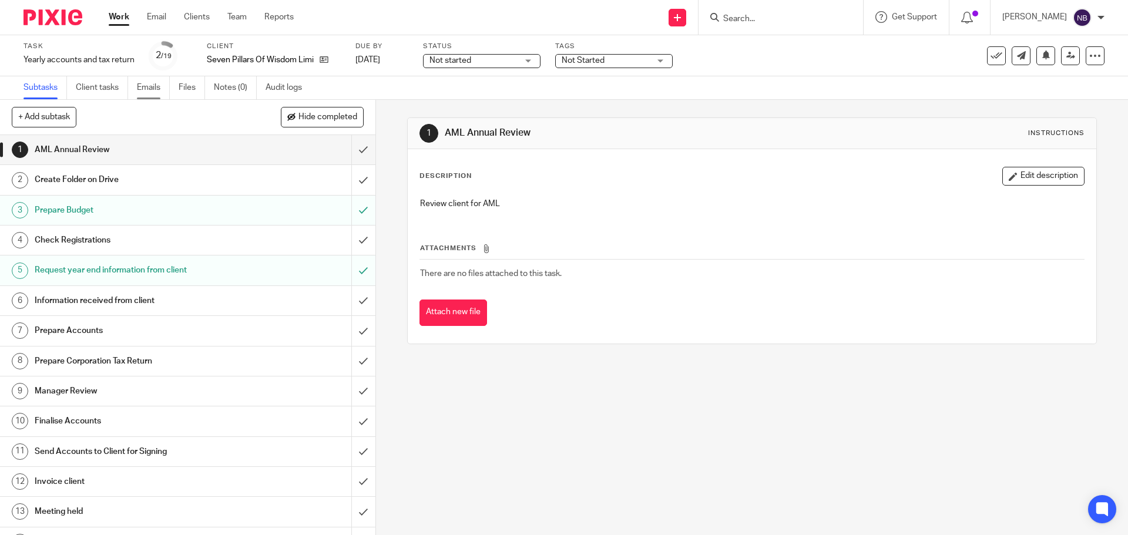
click at [156, 86] on link "Emails" at bounding box center [153, 87] width 33 height 23
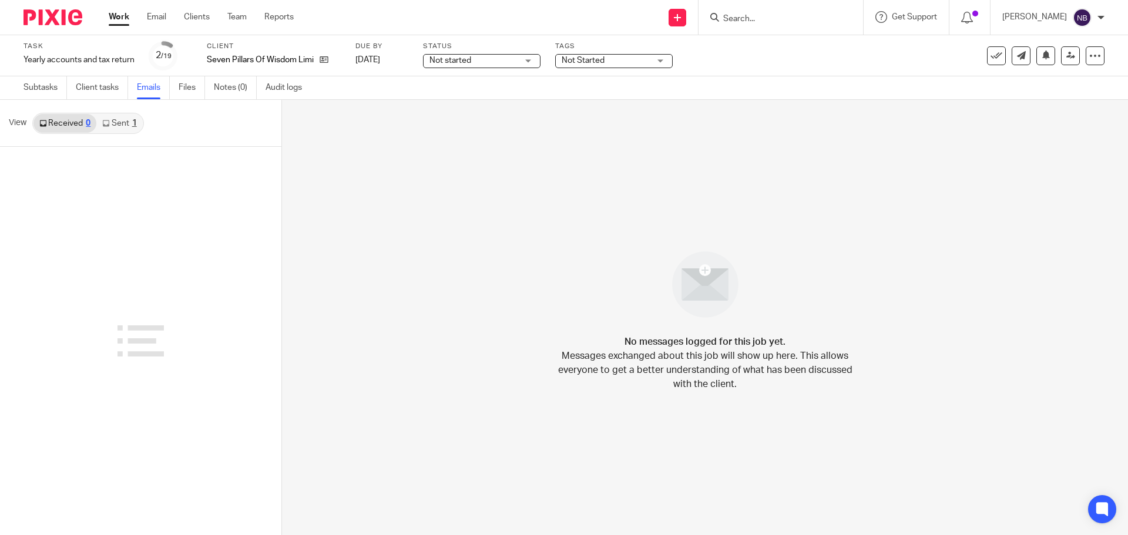
click at [127, 116] on link "Sent 1" at bounding box center [119, 123] width 46 height 19
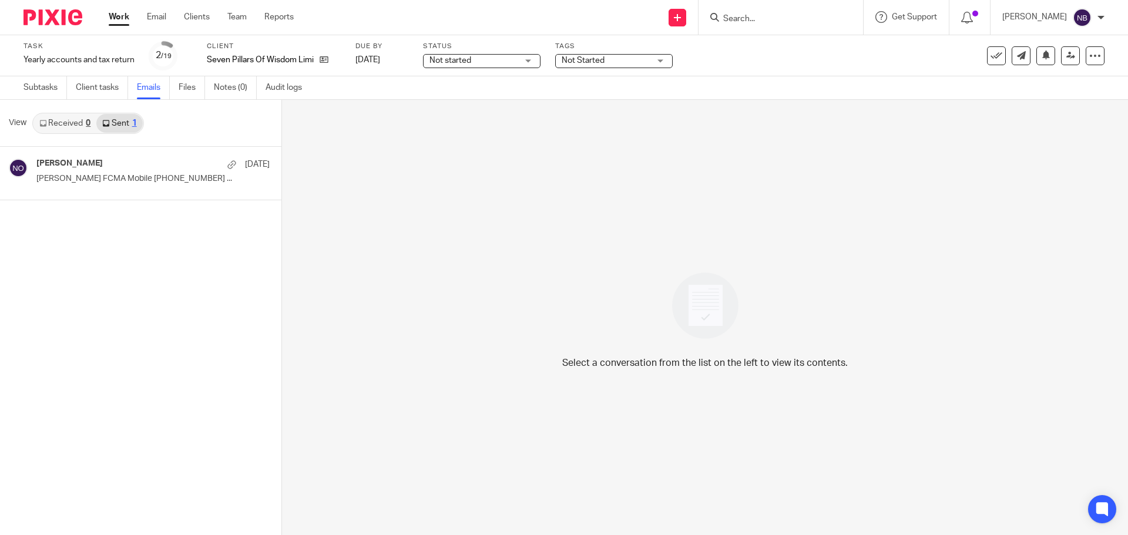
click at [136, 176] on p "Niall O'Driscoll FCMA Mobile +44 7767 757 328 ..." at bounding box center [152, 179] width 233 height 10
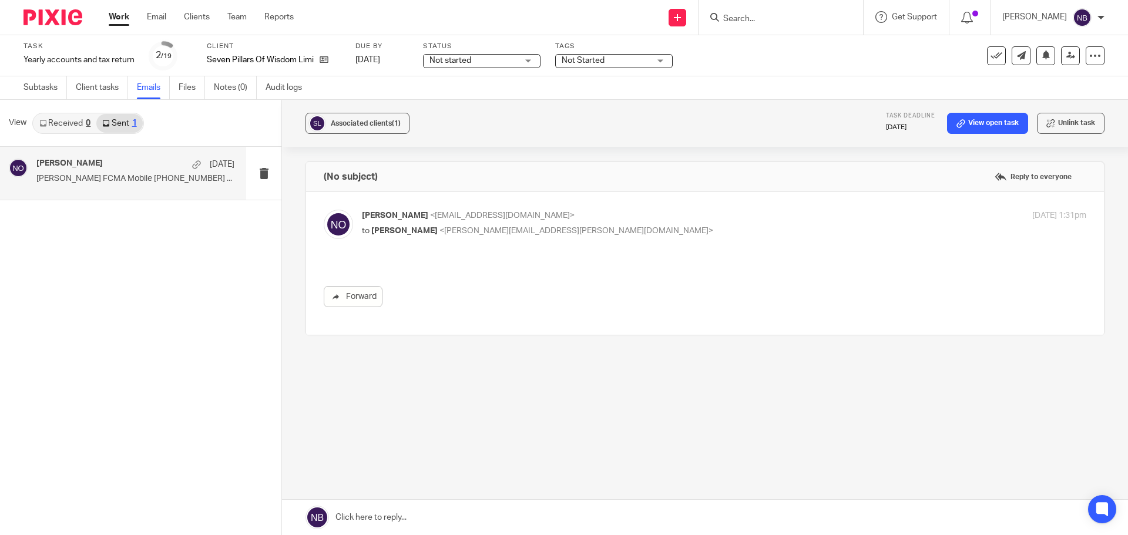
click at [680, 247] on div "Niall O'Driscoll <niallodriscoll@probusinessuk.com> to Rob Johnson <robert.john…" at bounding box center [705, 263] width 762 height 107
drag, startPoint x: 427, startPoint y: 230, endPoint x: 538, endPoint y: 236, distance: 111.2
click at [538, 236] on p "to Rob Johnson <robert.johnson@pmb.ox.ac.uk>" at bounding box center [603, 231] width 483 height 12
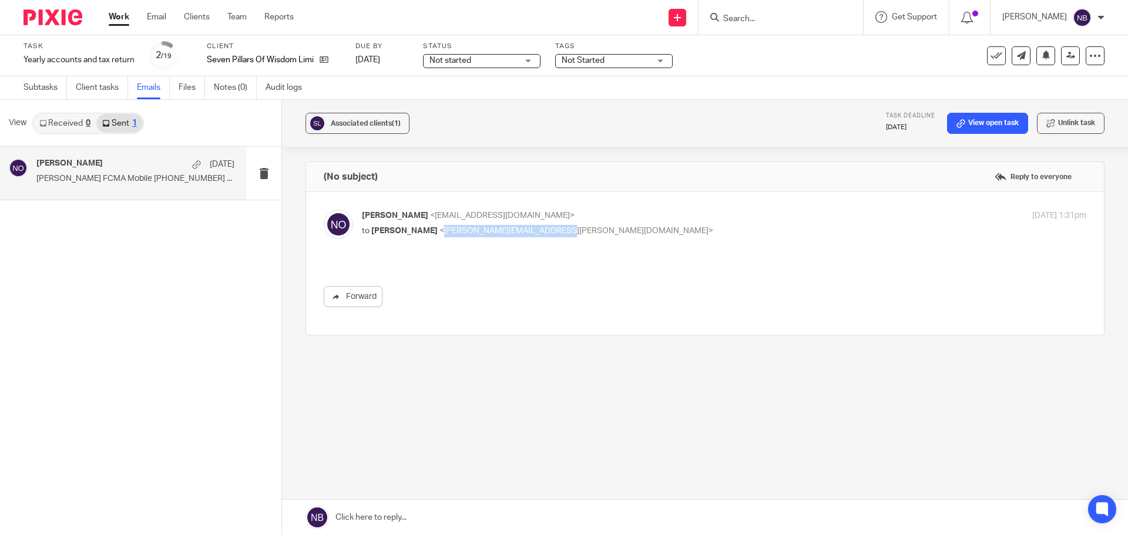
copy span "robert.johnson@pmb.ox.ac.uk"
click at [491, 349] on div "(No subject) Reply to everyone Niall O'Driscoll <niallodriscoll@probusinessuk.c…" at bounding box center [704, 290] width 799 height 256
click at [129, 163] on div "Niall O'Driscoll 8 Aug" at bounding box center [135, 165] width 198 height 12
click at [323, 64] on icon at bounding box center [323, 59] width 9 height 9
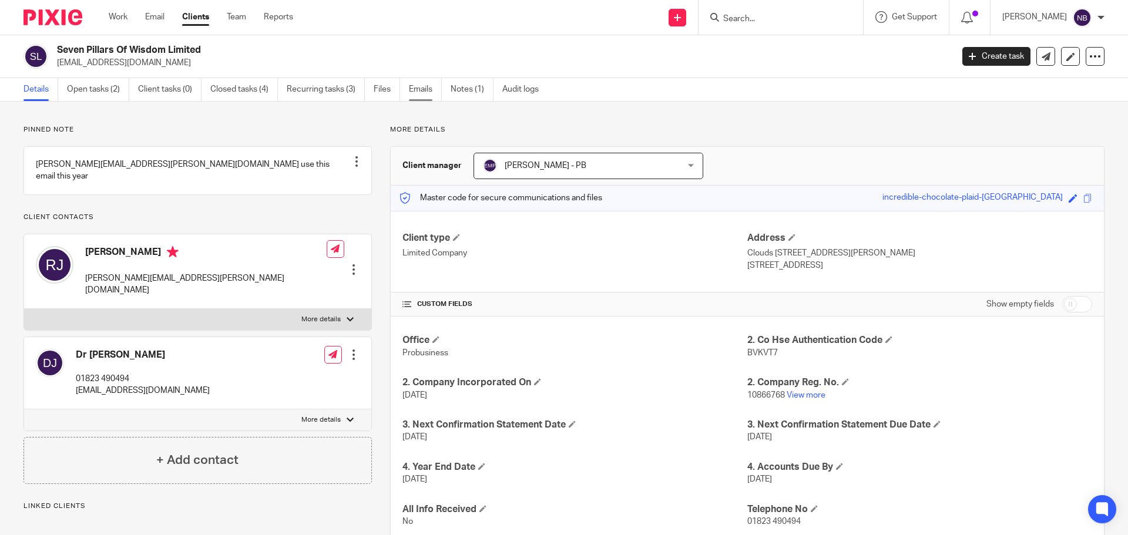
click at [416, 88] on link "Emails" at bounding box center [425, 89] width 33 height 23
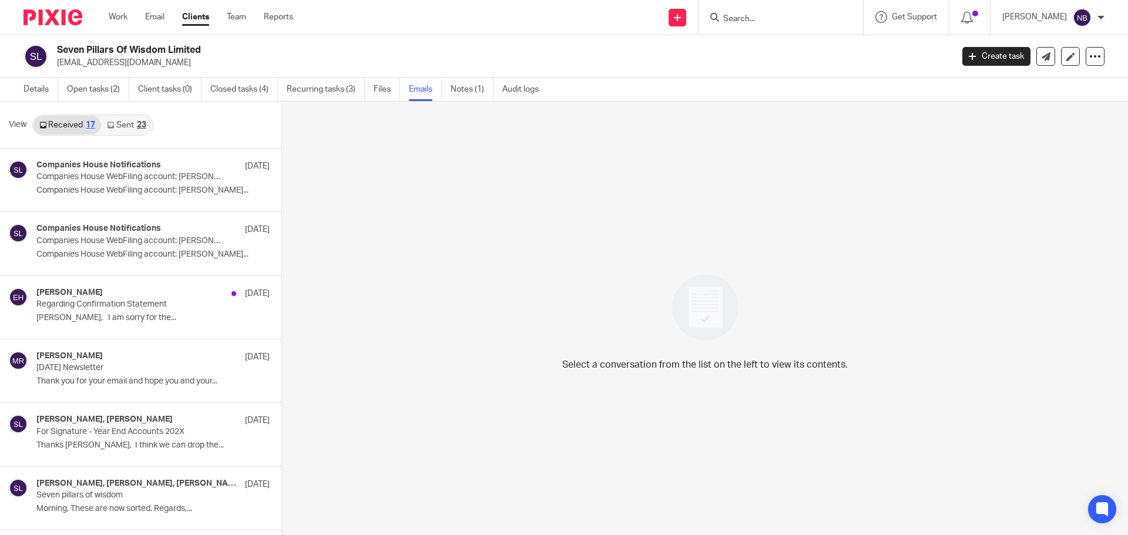
click at [118, 128] on link "Sent 23" at bounding box center [126, 125] width 51 height 19
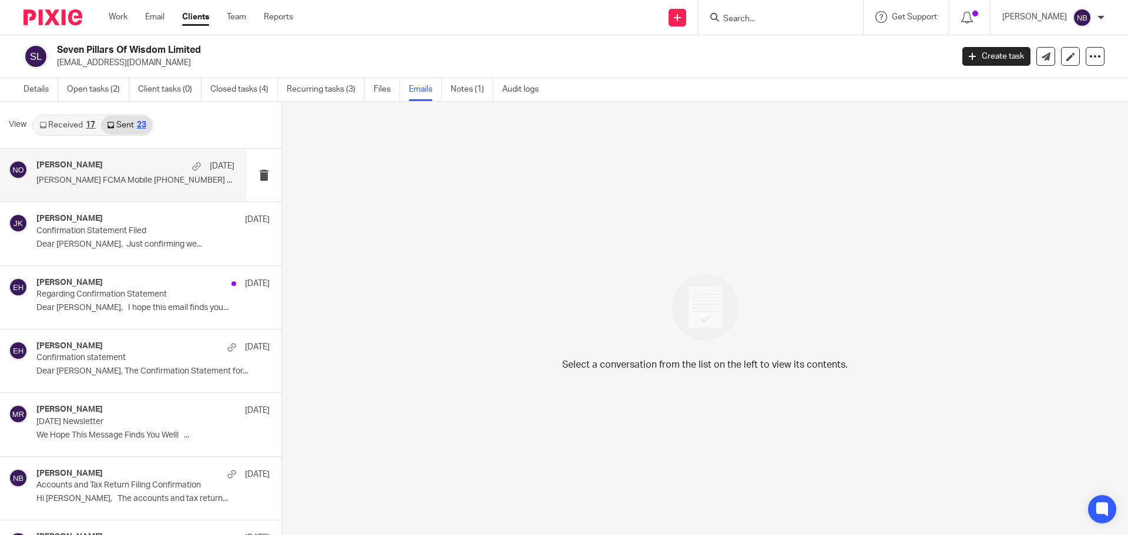
click at [112, 192] on div "[PERSON_NAME] [DATE] [PERSON_NAME] FCMA Mobile [PHONE_NUMBER] ..." at bounding box center [123, 175] width 246 height 53
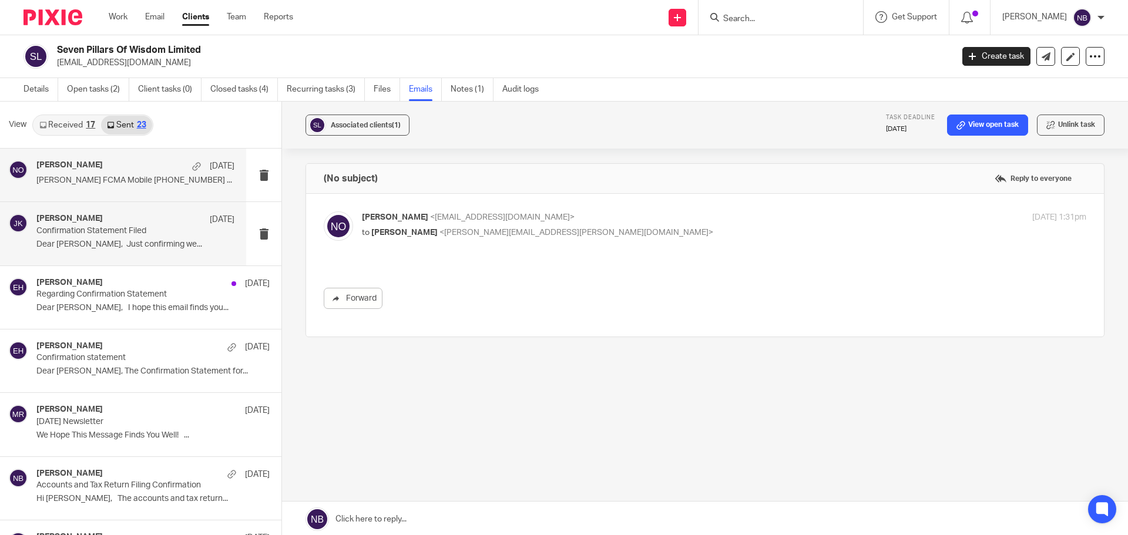
click at [102, 220] on h4 "[PERSON_NAME]" at bounding box center [69, 219] width 66 height 10
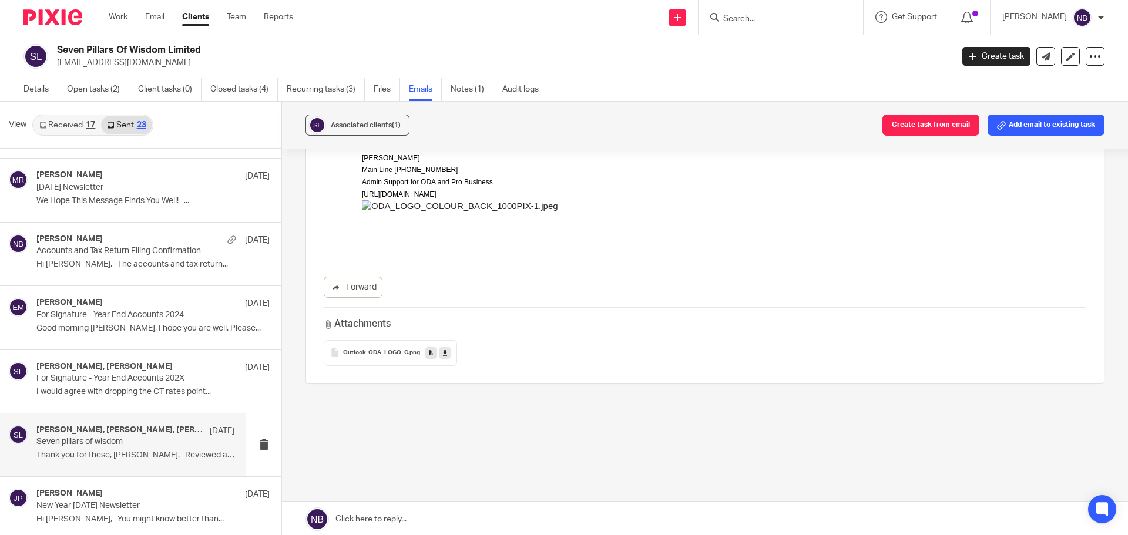
scroll to position [235, 0]
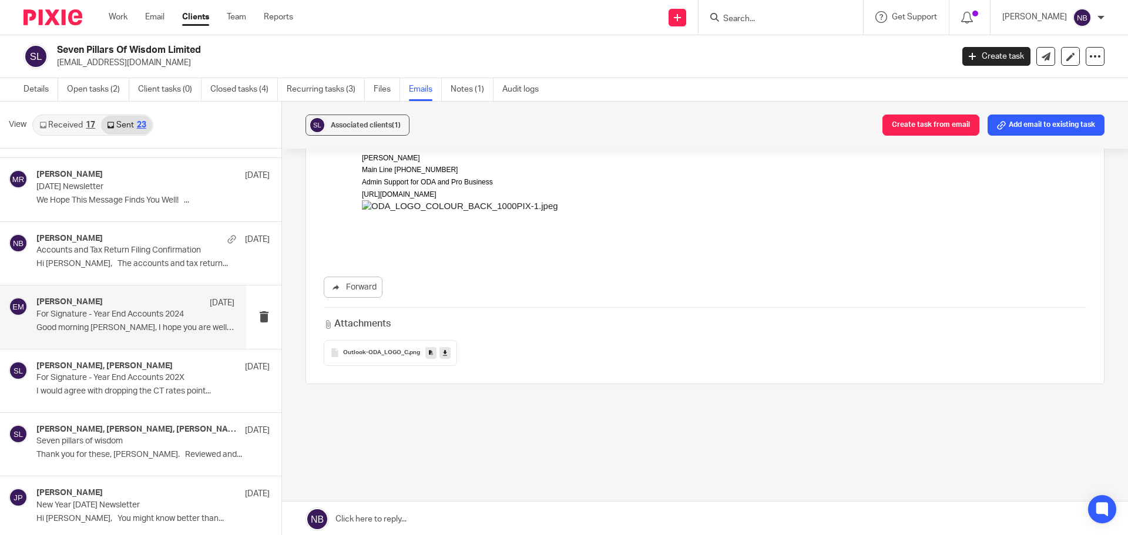
click at [125, 332] on p "Good morning [PERSON_NAME], I hope you are well. Please..." at bounding box center [135, 328] width 198 height 10
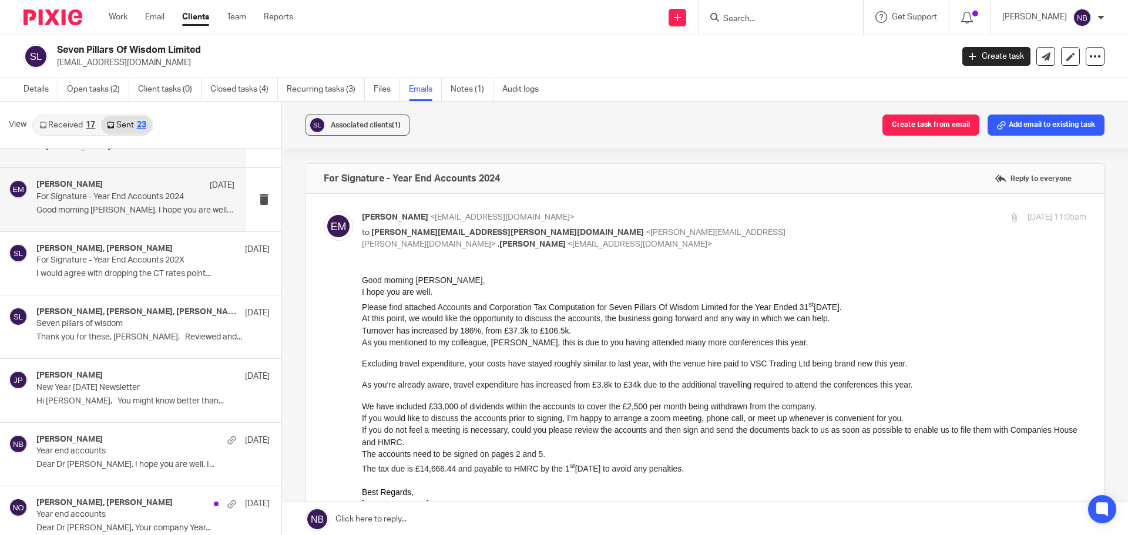
scroll to position [0, 0]
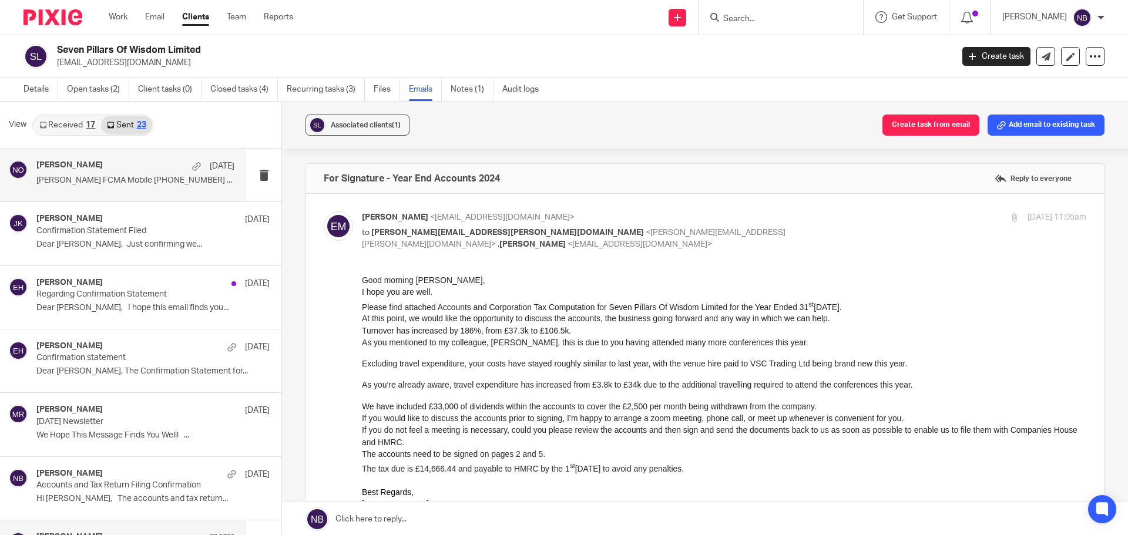
click at [110, 167] on div "Niall O'Driscoll 8 Aug" at bounding box center [135, 166] width 198 height 12
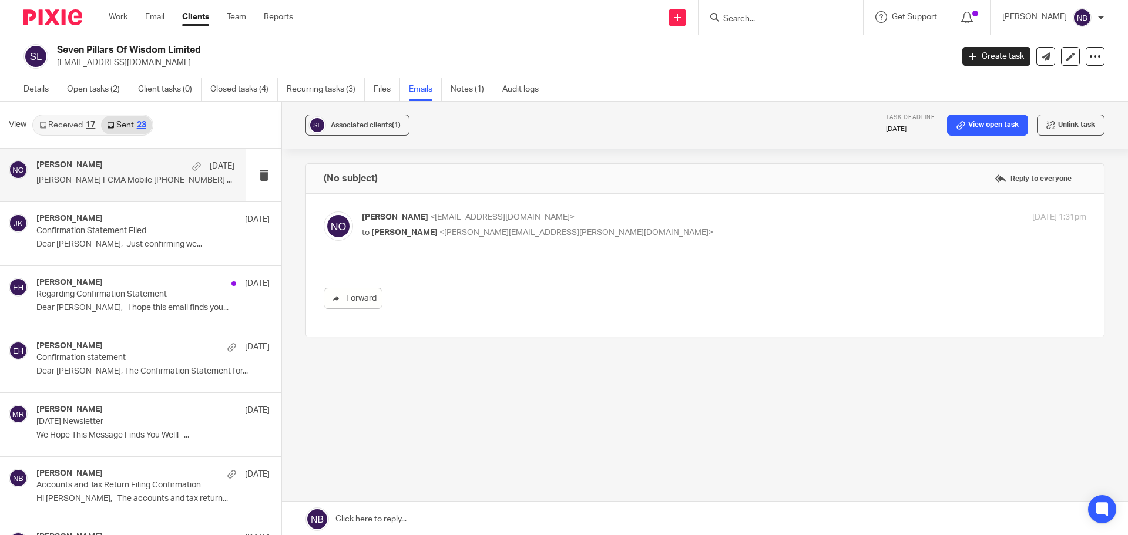
click at [412, 234] on span "Rob Johnson" at bounding box center [404, 232] width 66 height 8
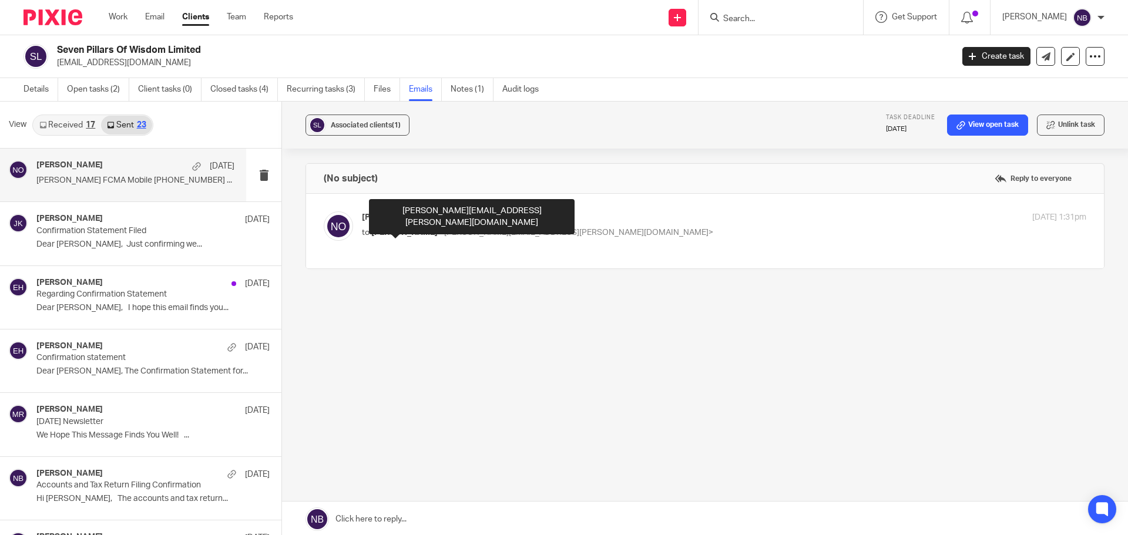
click at [411, 236] on span "Rob Johnson" at bounding box center [404, 232] width 66 height 8
checkbox input "true"
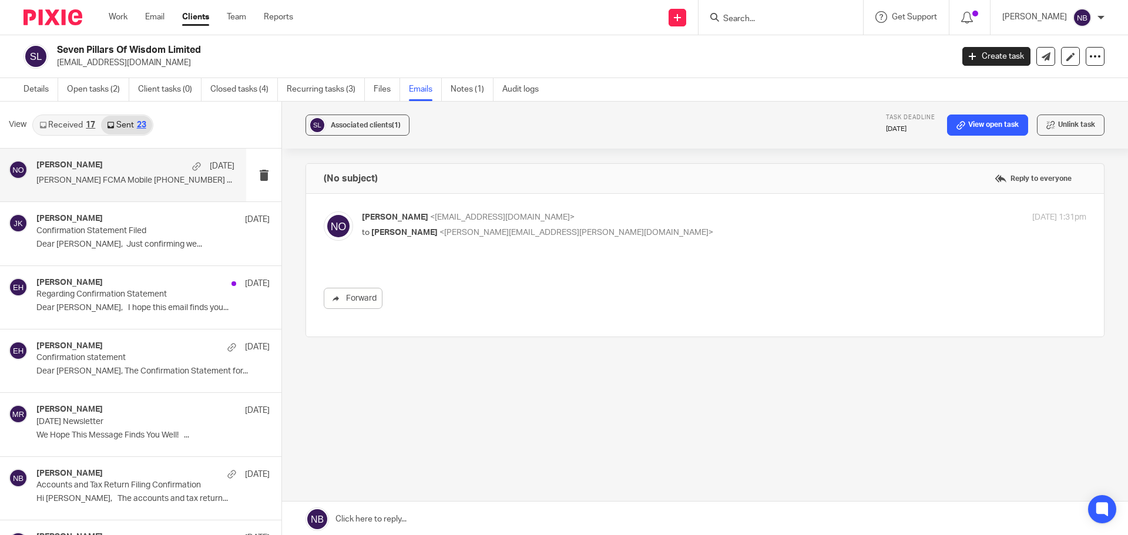
click at [492, 48] on h2 "Seven Pillars Of Wisdom Limited" at bounding box center [412, 50] width 710 height 12
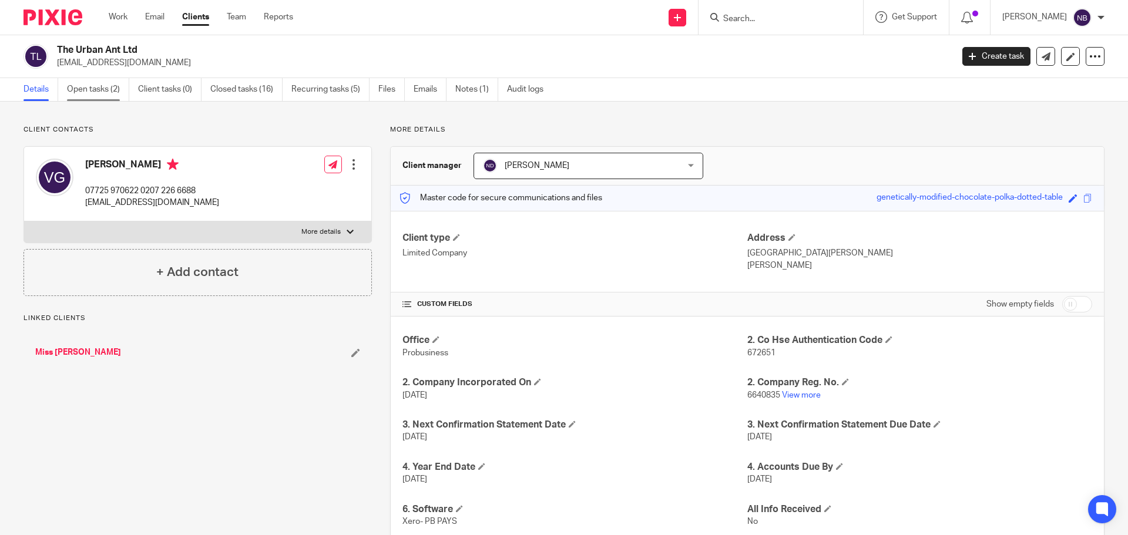
click at [107, 92] on link "Open tasks (2)" at bounding box center [98, 89] width 62 height 23
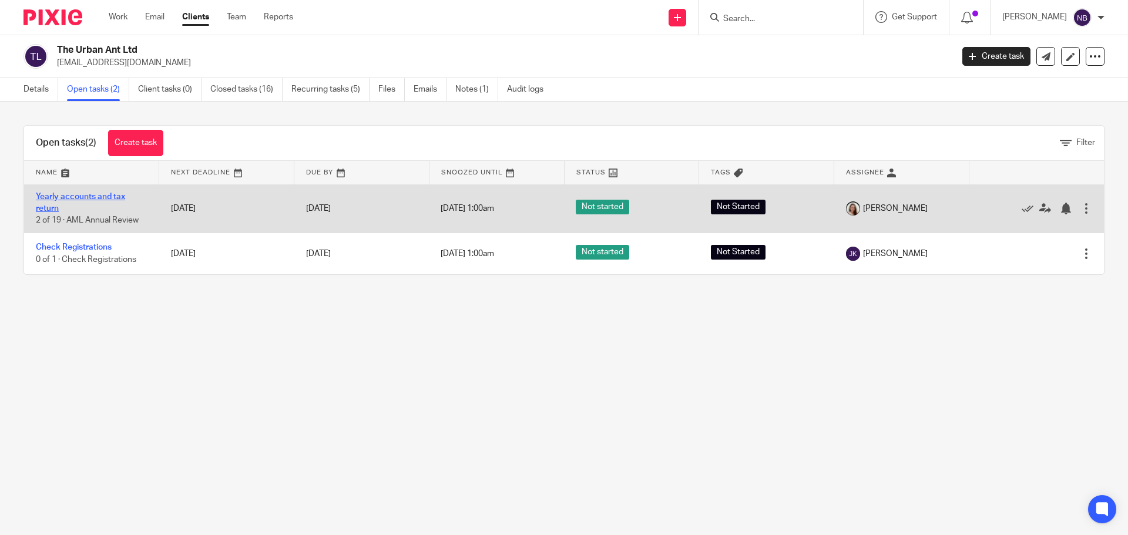
click at [107, 195] on link "Yearly accounts and tax return" at bounding box center [80, 203] width 89 height 20
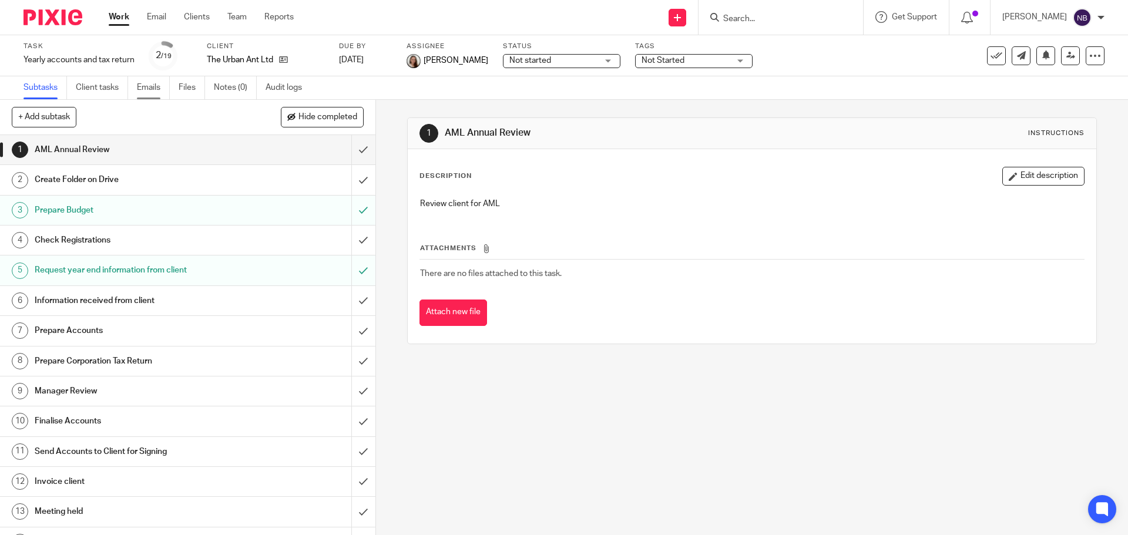
click at [156, 89] on link "Emails" at bounding box center [153, 87] width 33 height 23
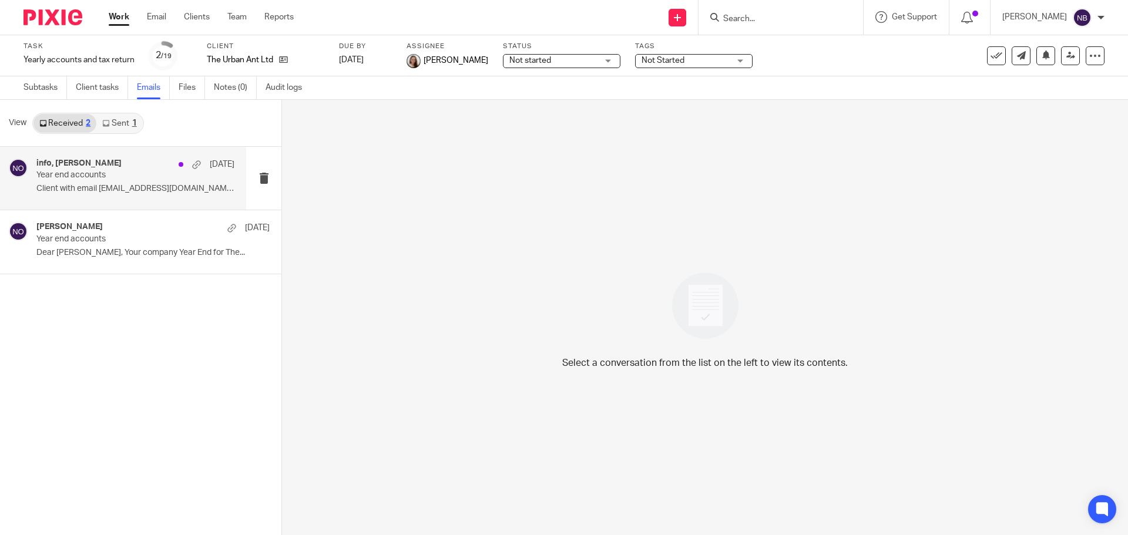
click at [120, 189] on p "Client with email info@theurbanant.co.uk..." at bounding box center [135, 189] width 198 height 10
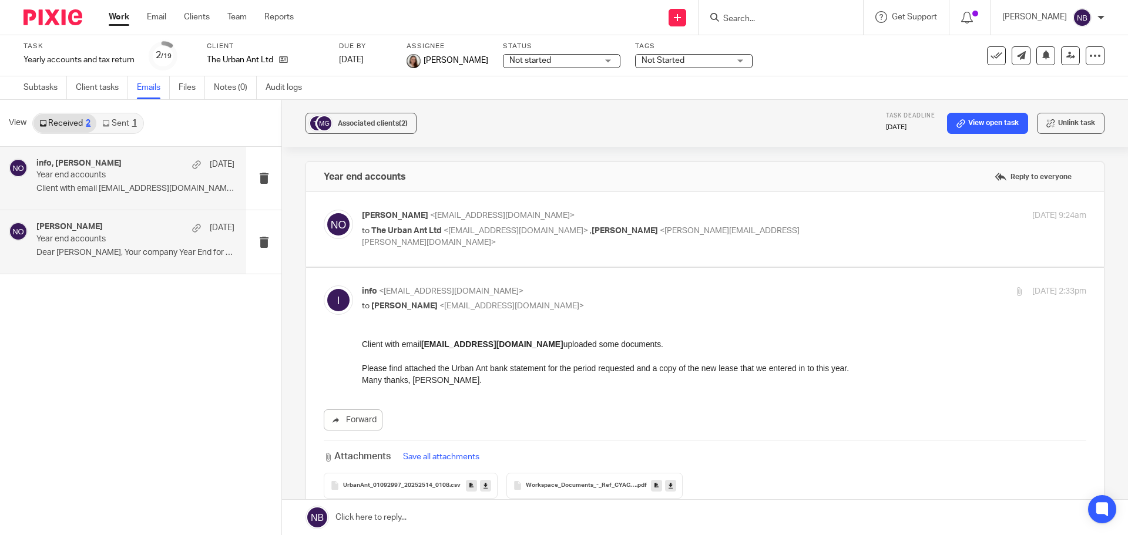
click at [139, 242] on p "Year end accounts" at bounding box center [115, 239] width 159 height 10
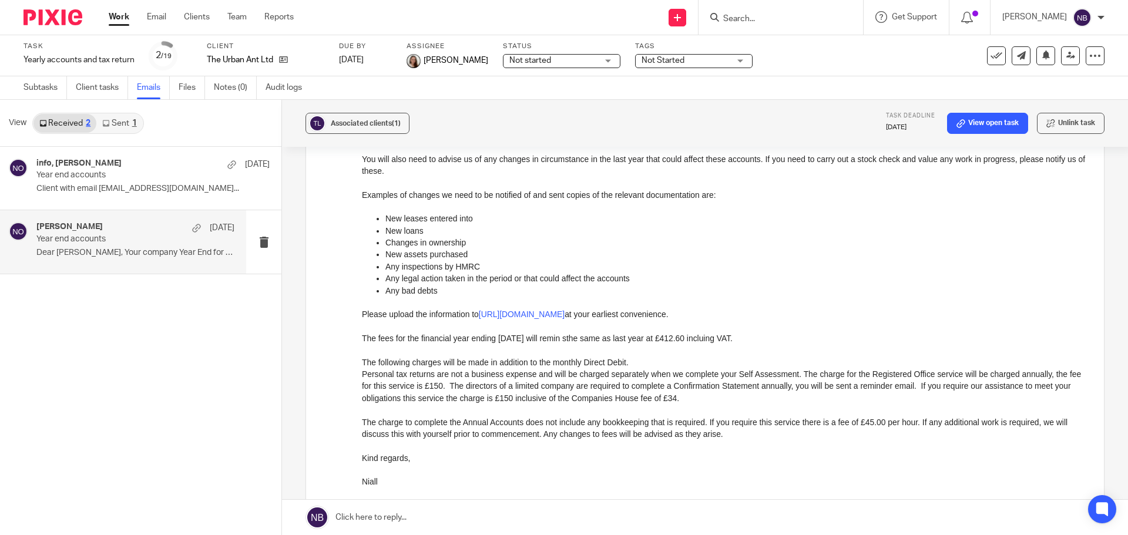
scroll to position [59, 0]
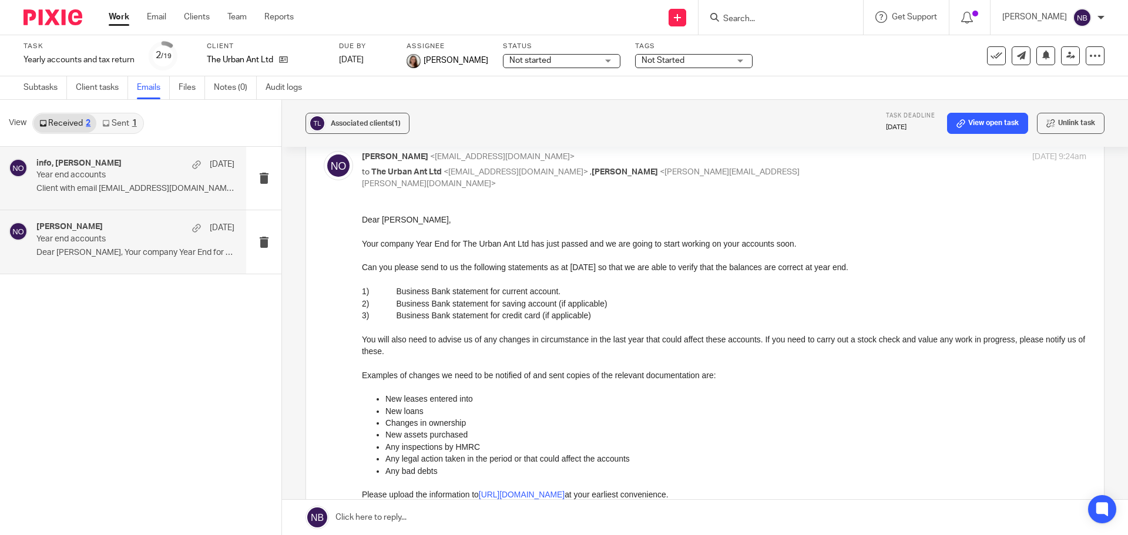
click at [79, 179] on p "Year end accounts" at bounding box center [115, 175] width 159 height 10
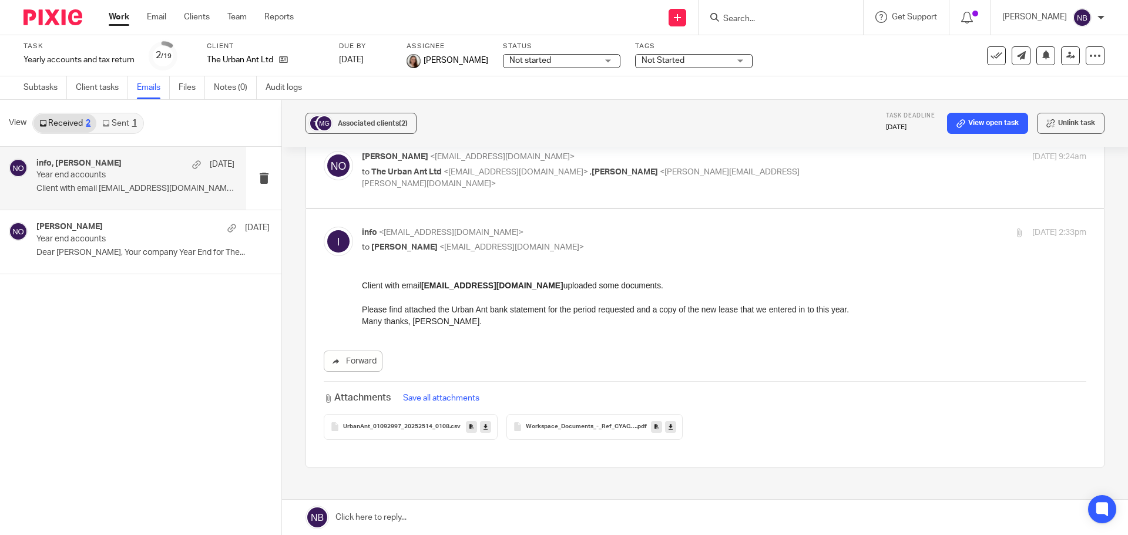
click at [766, 15] on input "Search" at bounding box center [775, 19] width 106 height 11
click at [287, 60] on icon at bounding box center [283, 59] width 9 height 9
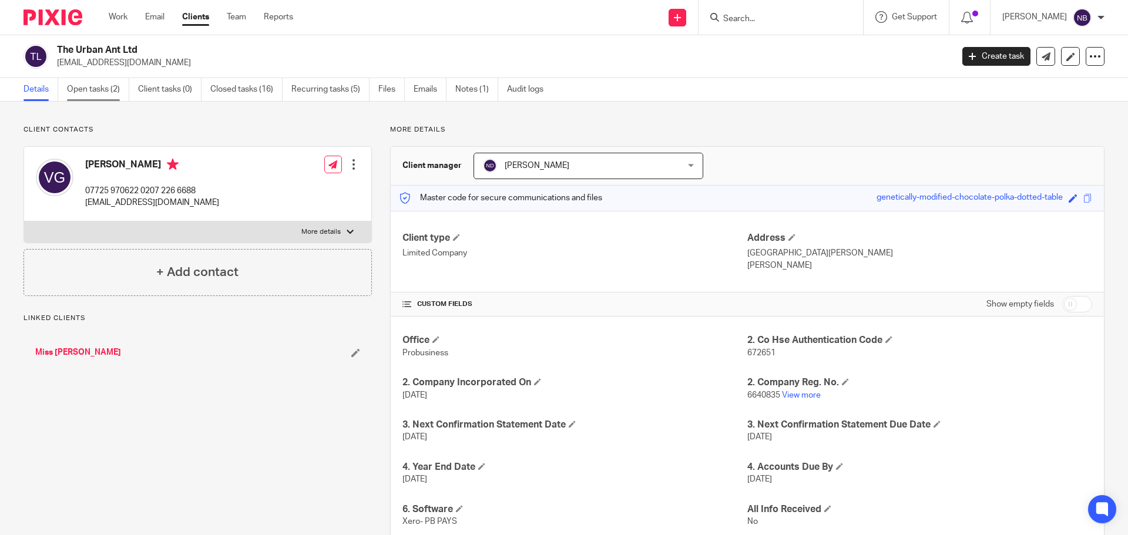
click at [89, 88] on link "Open tasks (2)" at bounding box center [98, 89] width 62 height 23
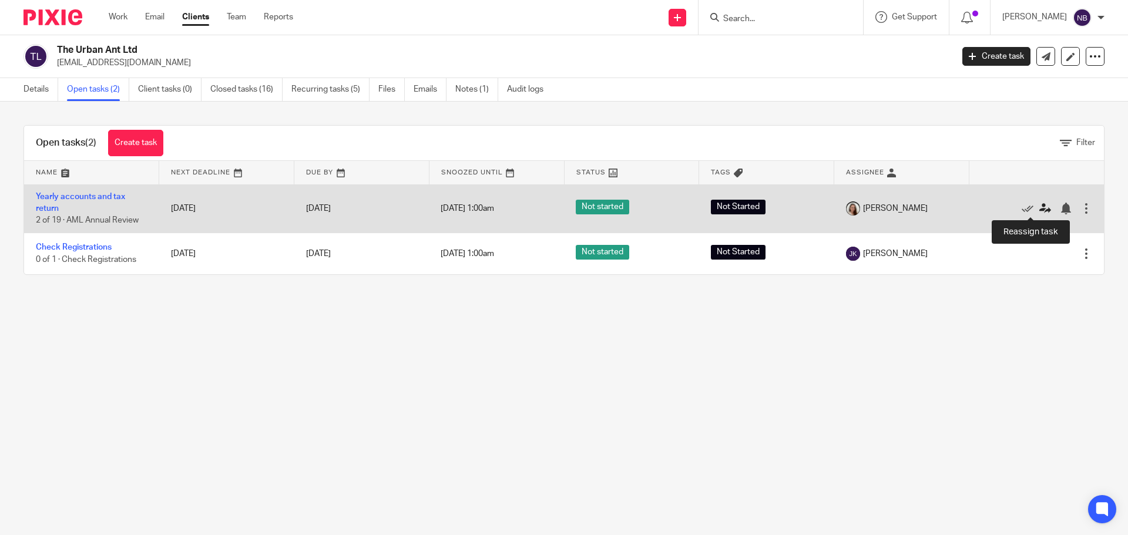
click at [1039, 208] on icon at bounding box center [1045, 209] width 12 height 12
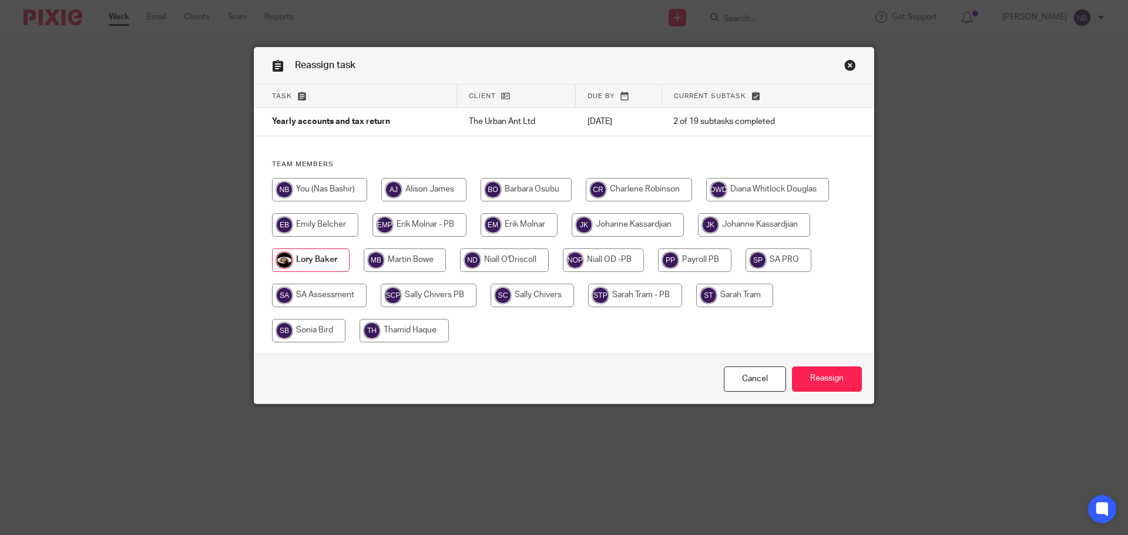
click at [337, 186] on input "radio" at bounding box center [319, 189] width 95 height 23
radio input "true"
click at [823, 371] on input "Reassign" at bounding box center [827, 378] width 70 height 25
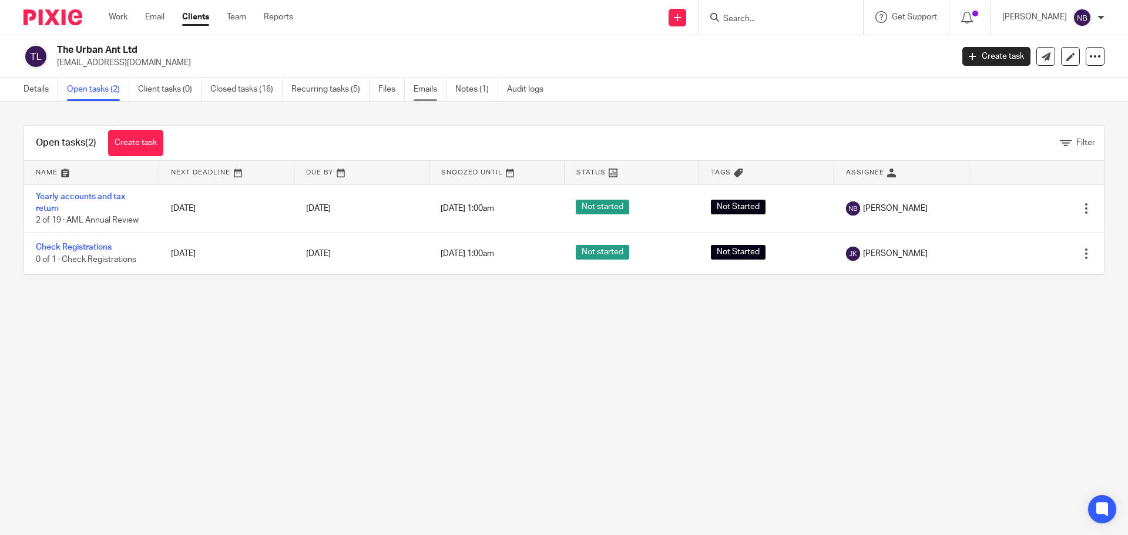
click at [440, 90] on link "Emails" at bounding box center [429, 89] width 33 height 23
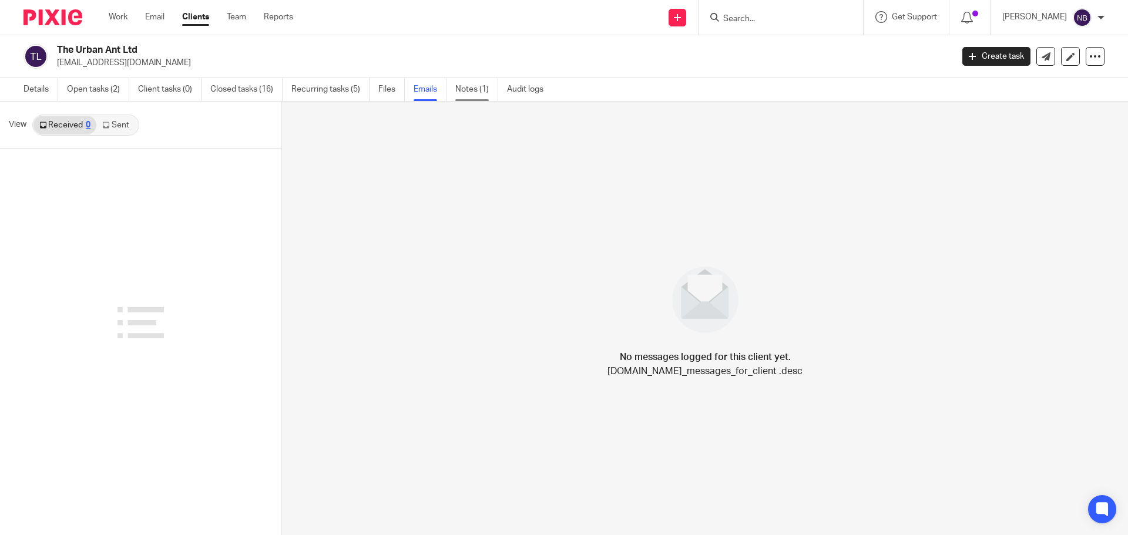
click at [463, 93] on link "Notes (1)" at bounding box center [476, 89] width 43 height 23
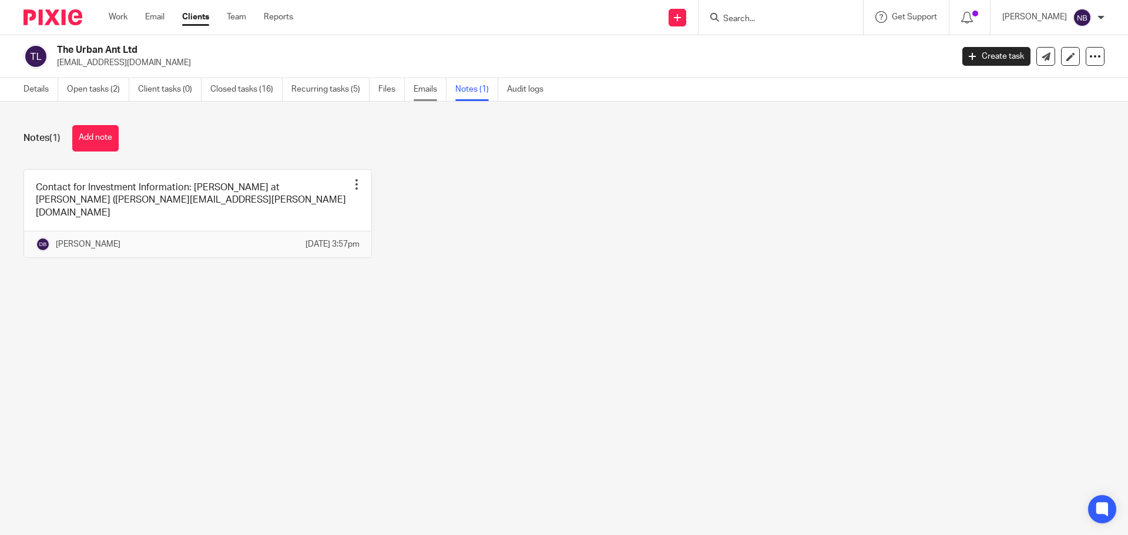
click at [418, 89] on link "Emails" at bounding box center [429, 89] width 33 height 23
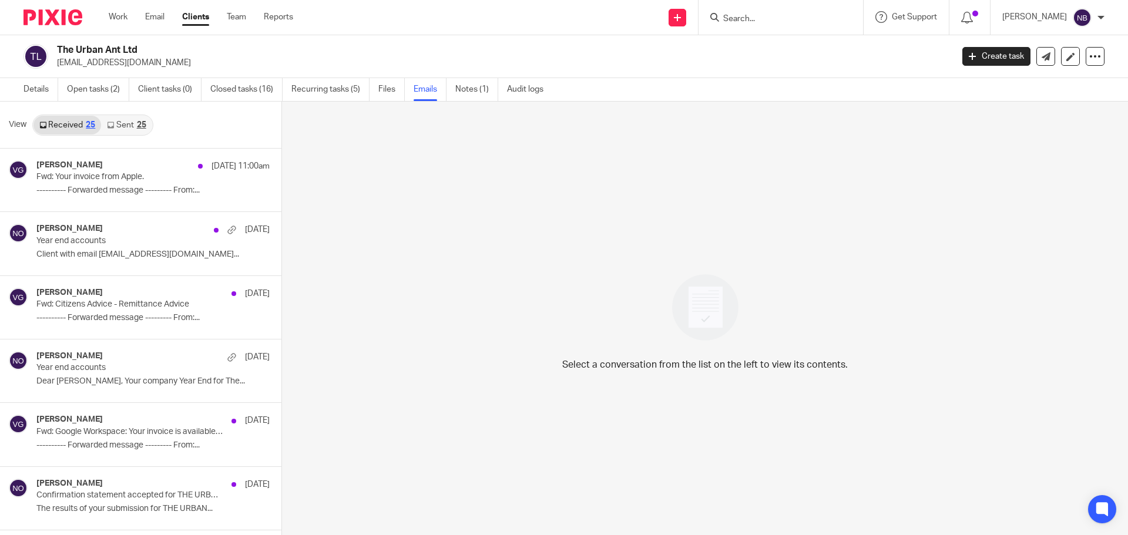
click at [129, 127] on link "Sent 25" at bounding box center [126, 125] width 51 height 19
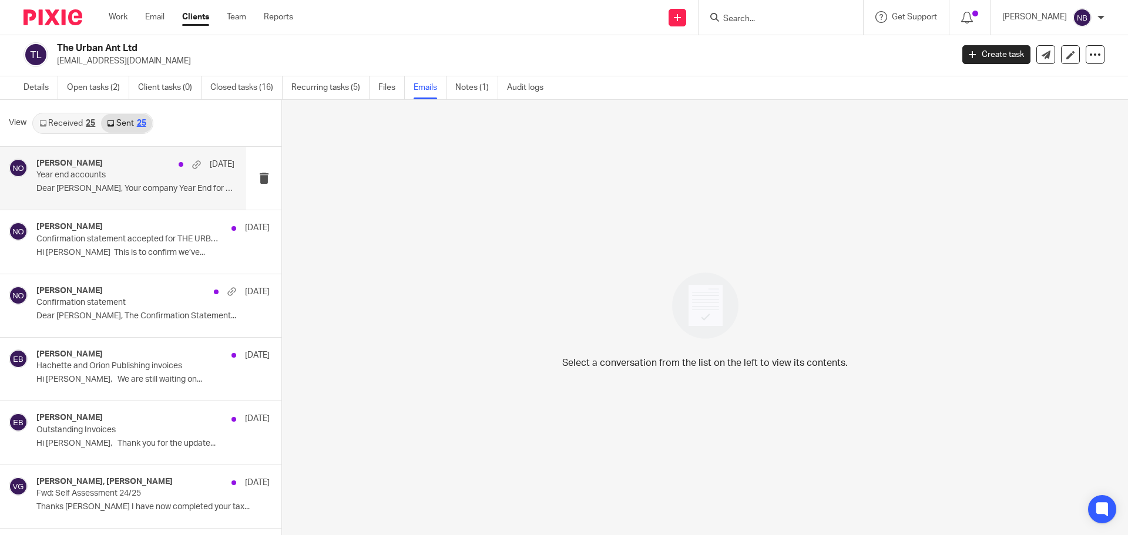
click at [115, 174] on p "Year end accounts" at bounding box center [115, 175] width 159 height 10
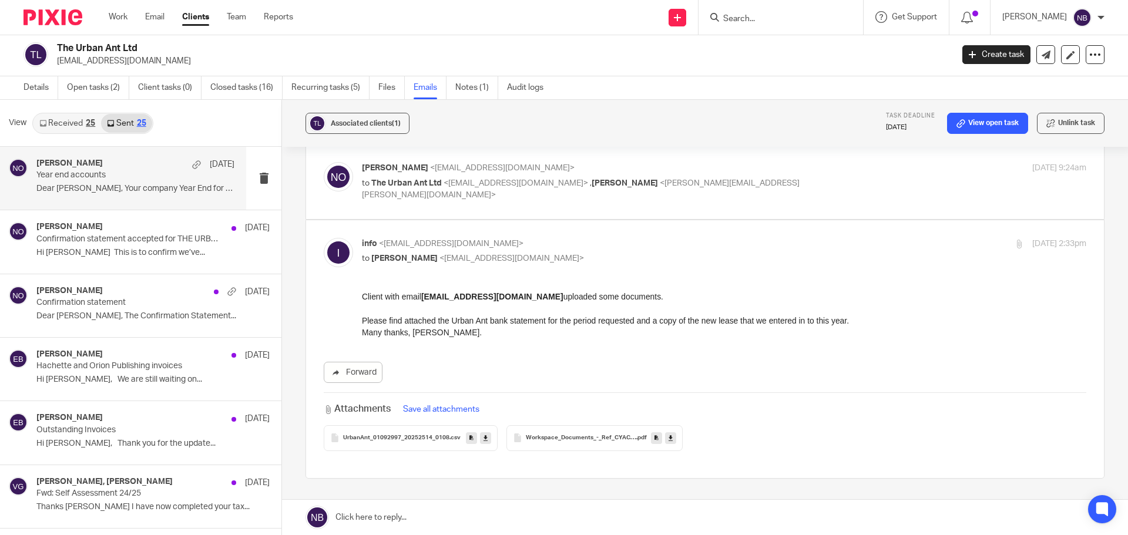
scroll to position [117, 0]
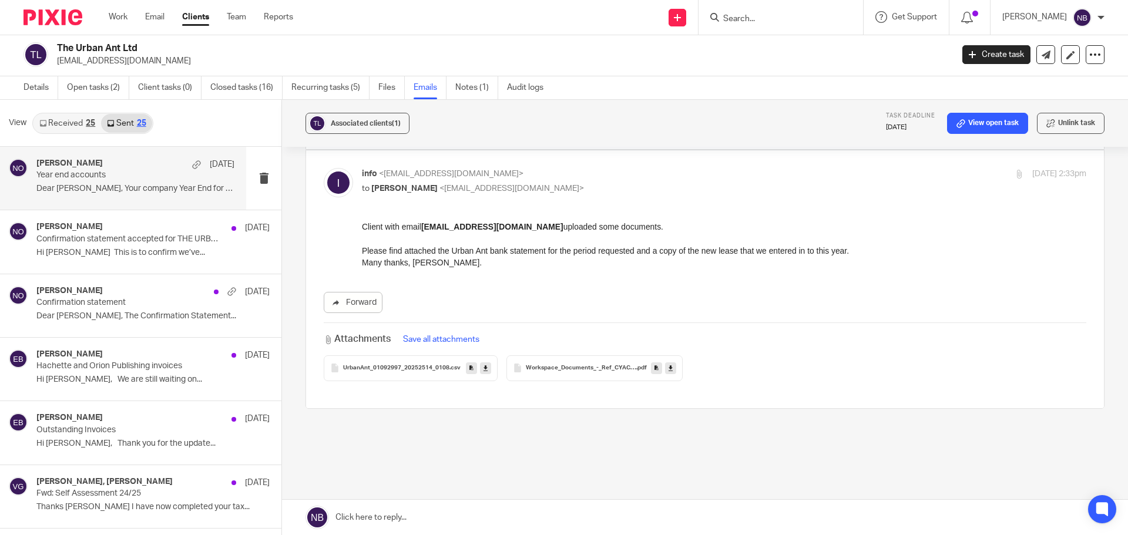
click at [483, 371] on icon at bounding box center [485, 368] width 4 height 9
click at [668, 369] on icon at bounding box center [670, 368] width 4 height 9
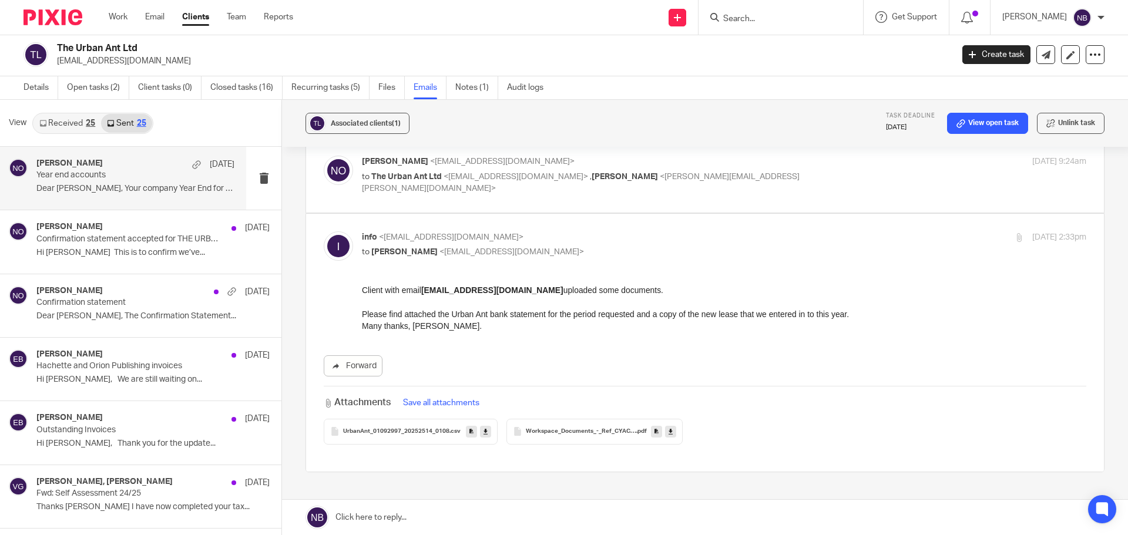
scroll to position [0, 0]
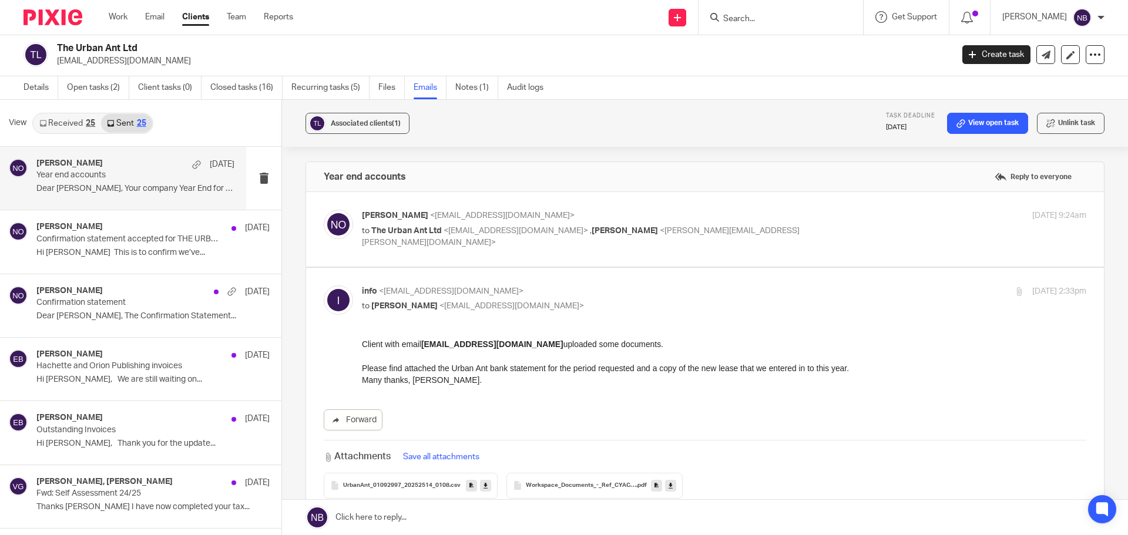
click at [484, 247] on div "[PERSON_NAME] <[EMAIL_ADDRESS][DOMAIN_NAME]> to The Urban Ant Ltd <[EMAIL_ADDRE…" at bounding box center [705, 229] width 762 height 39
click at [503, 229] on span "<[EMAIL_ADDRESS][DOMAIN_NAME]>" at bounding box center [515, 231] width 144 height 8
checkbox input "true"
